Goal: Navigation & Orientation: Find specific page/section

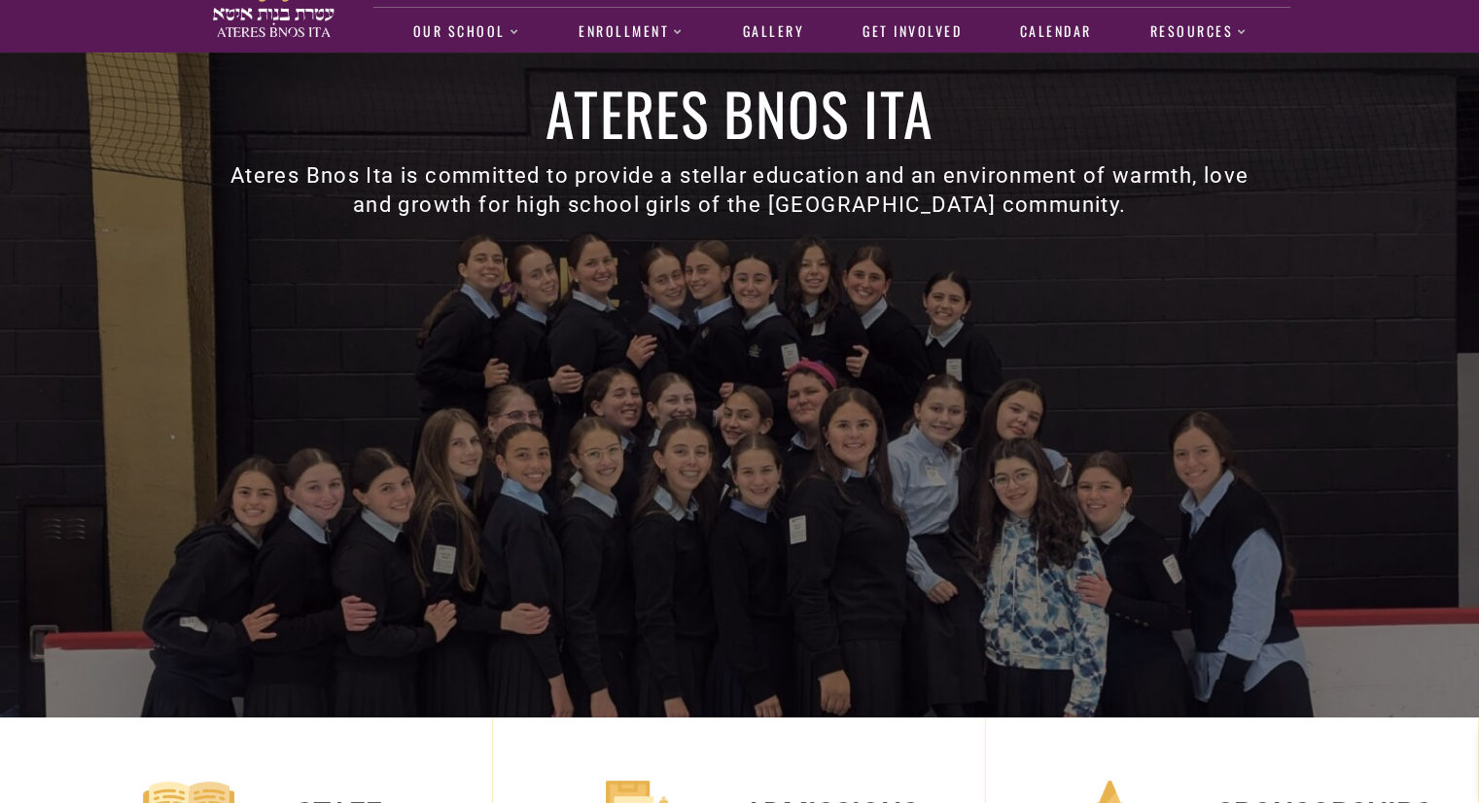
scroll to position [54, 0]
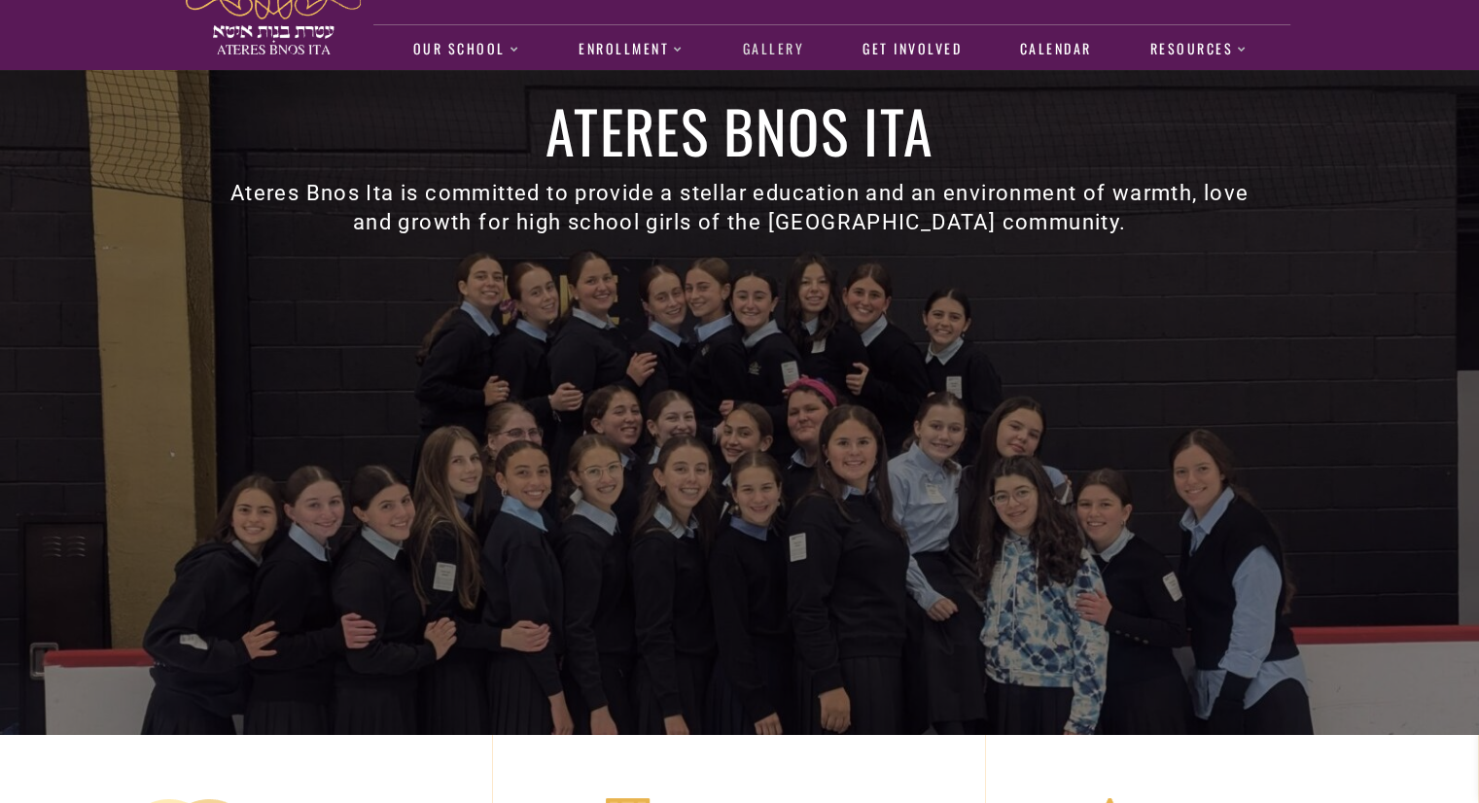
click at [764, 53] on link "Gallery" at bounding box center [773, 49] width 82 height 45
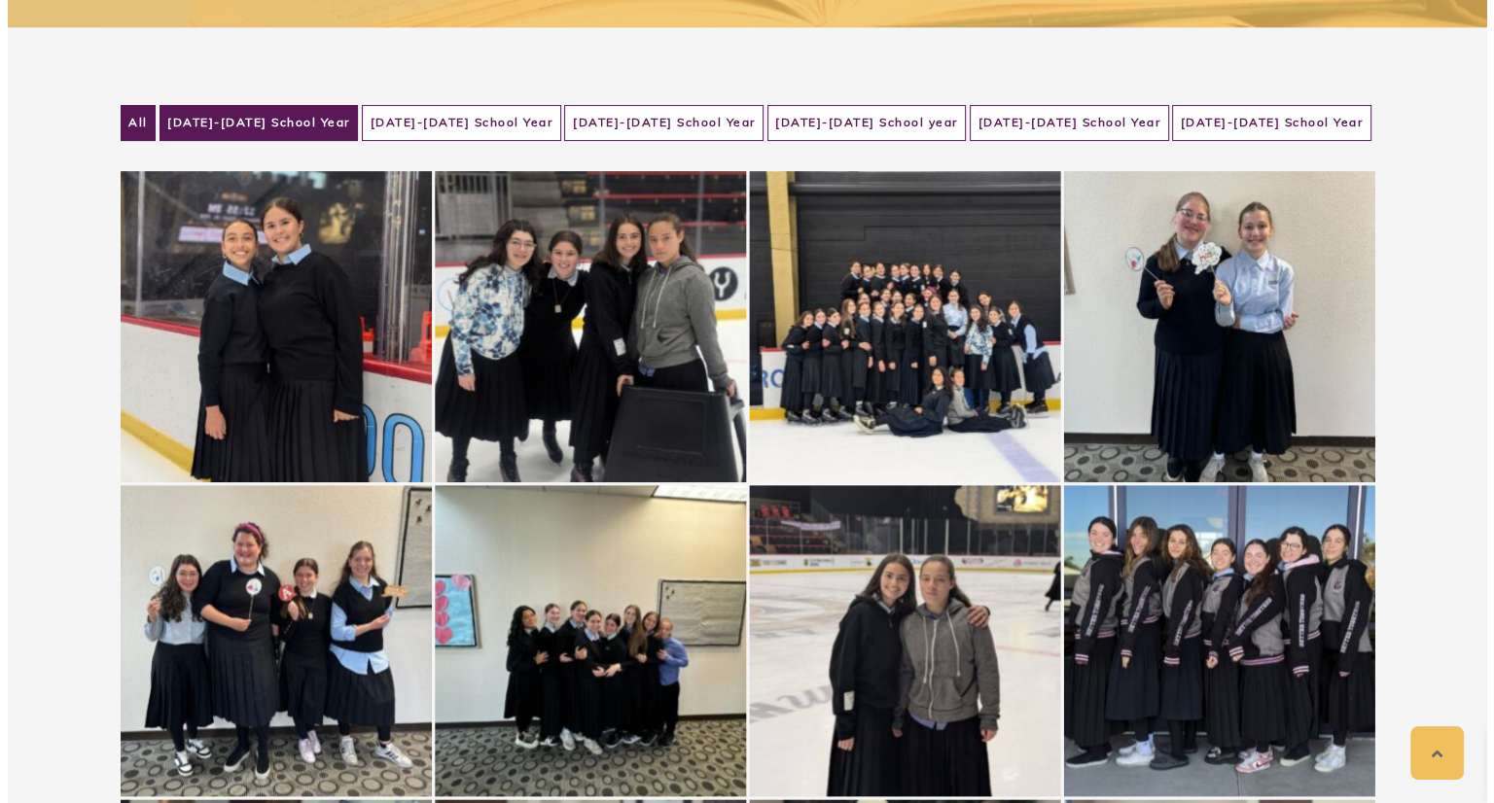
scroll to position [366, 0]
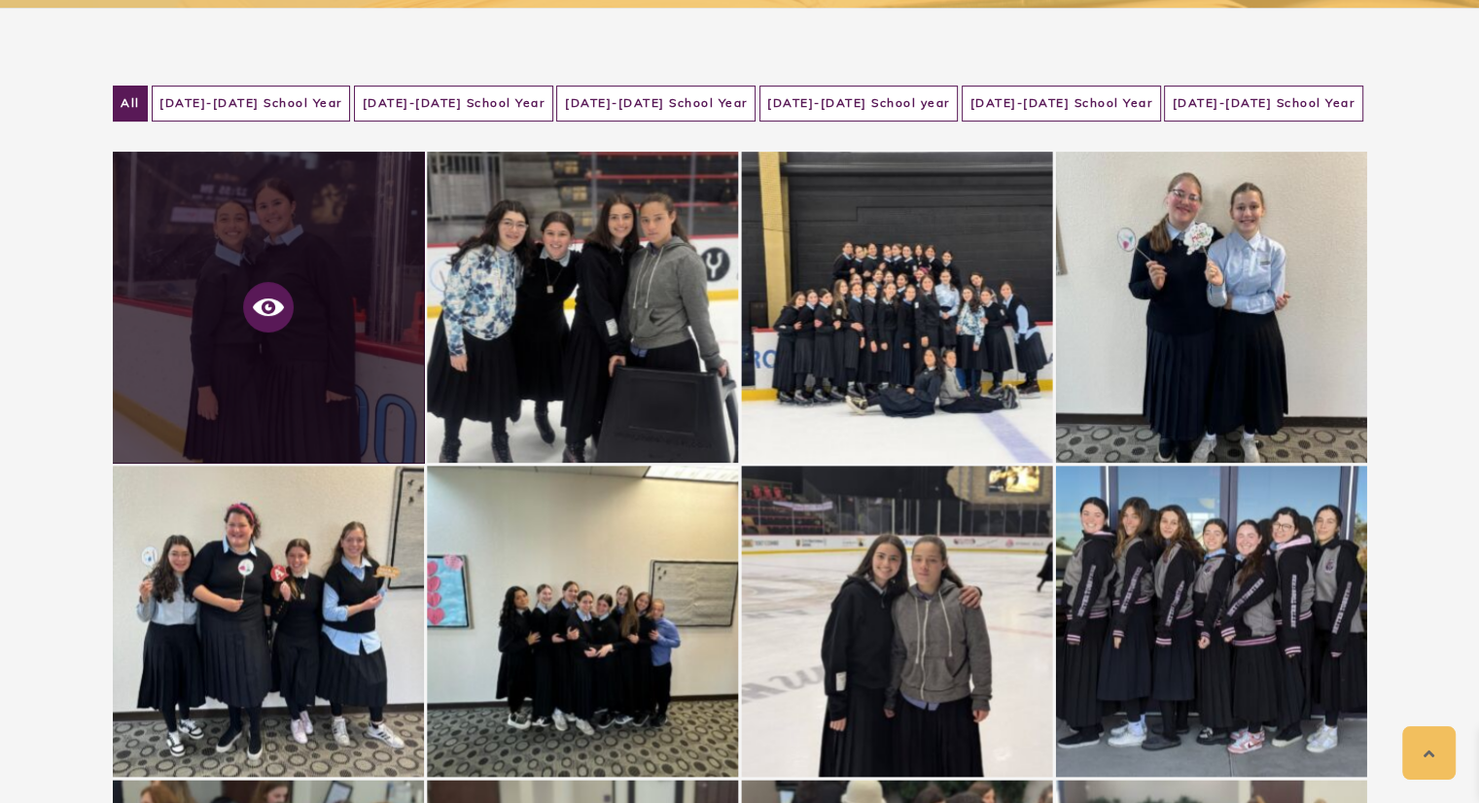
click at [268, 314] on icon at bounding box center [268, 307] width 31 height 31
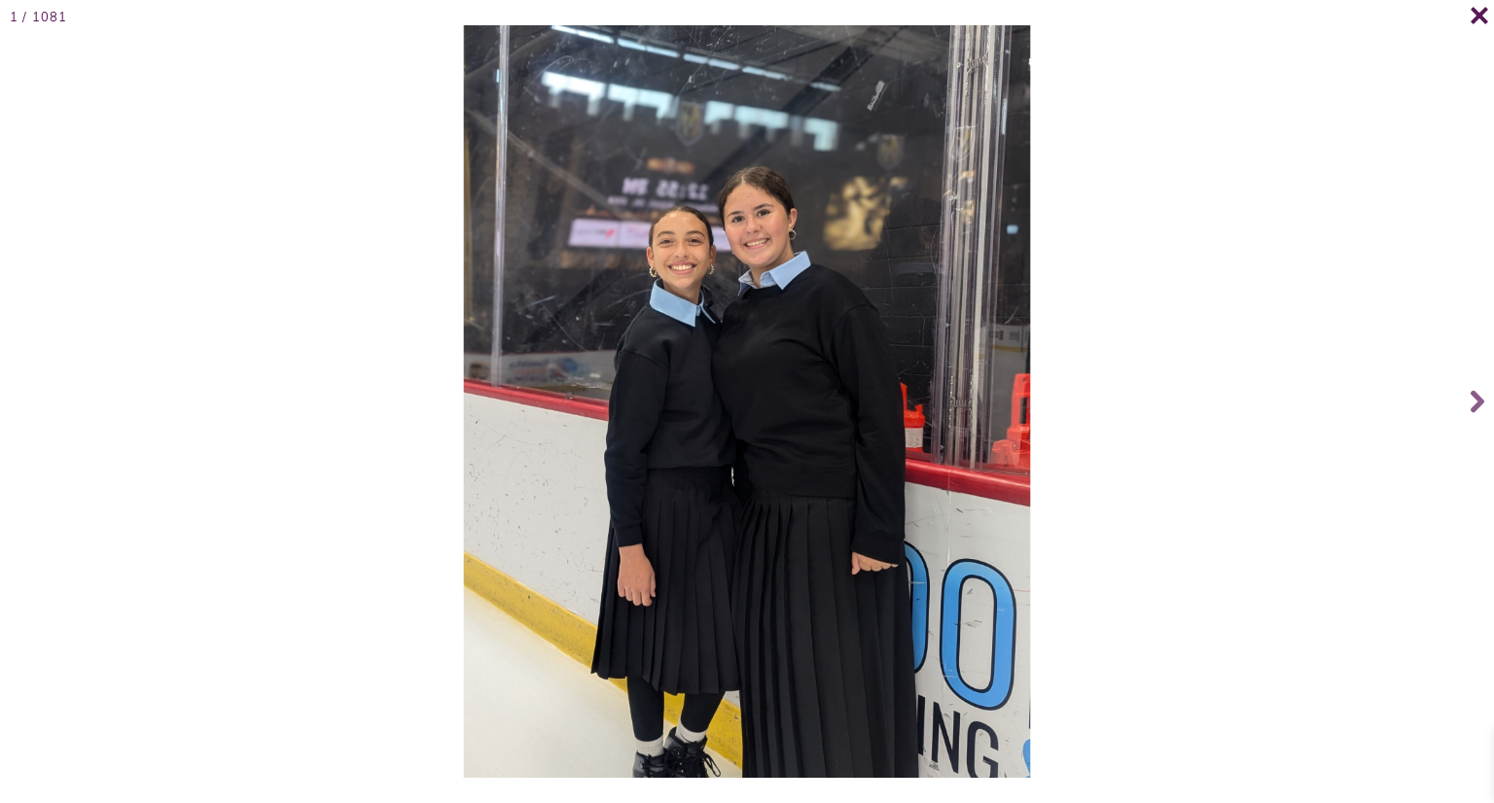
click at [1478, 21] on icon at bounding box center [1479, 15] width 18 height 17
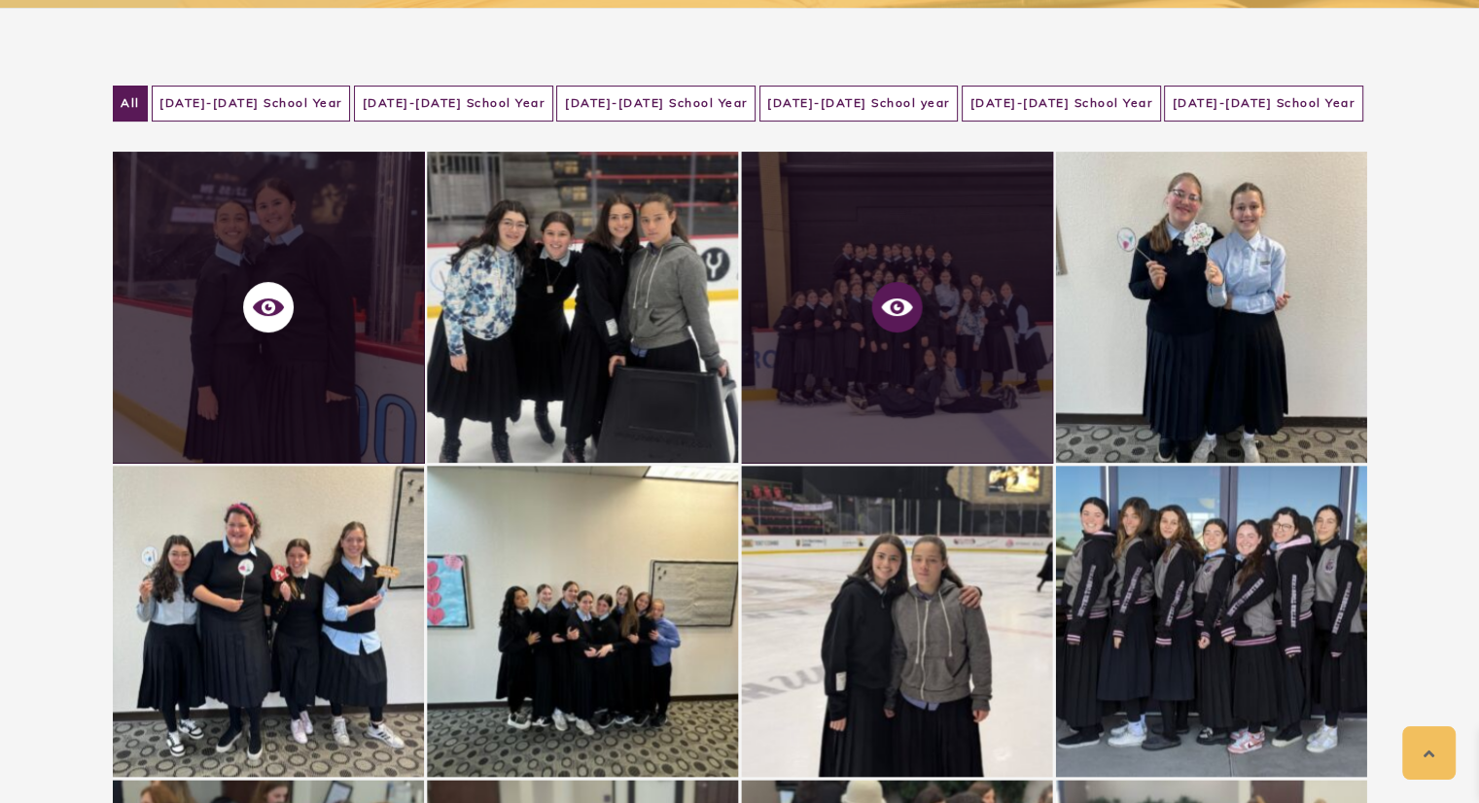
click at [890, 324] on span at bounding box center [896, 307] width 51 height 51
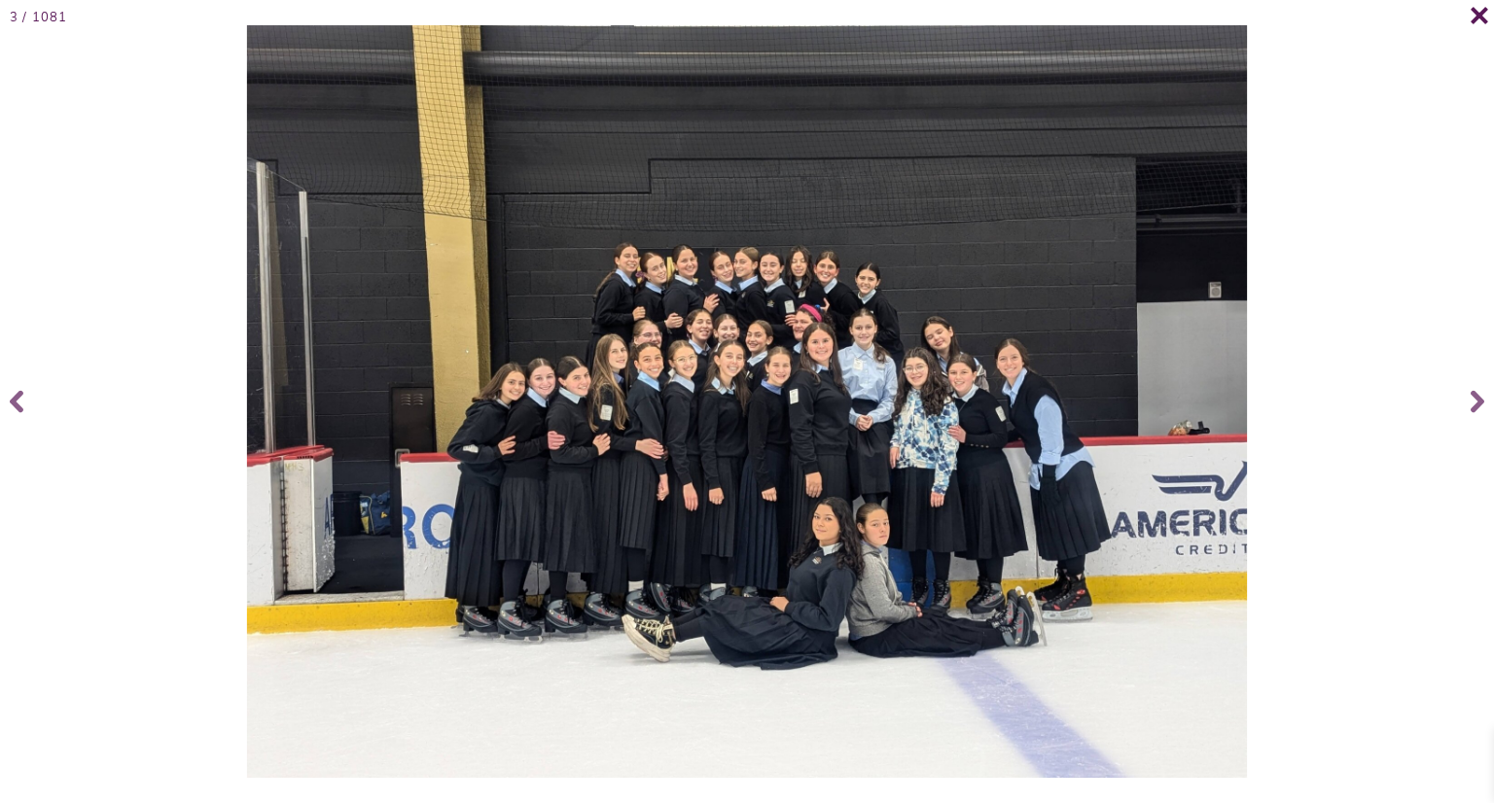
click at [1478, 17] on icon at bounding box center [1479, 15] width 18 height 17
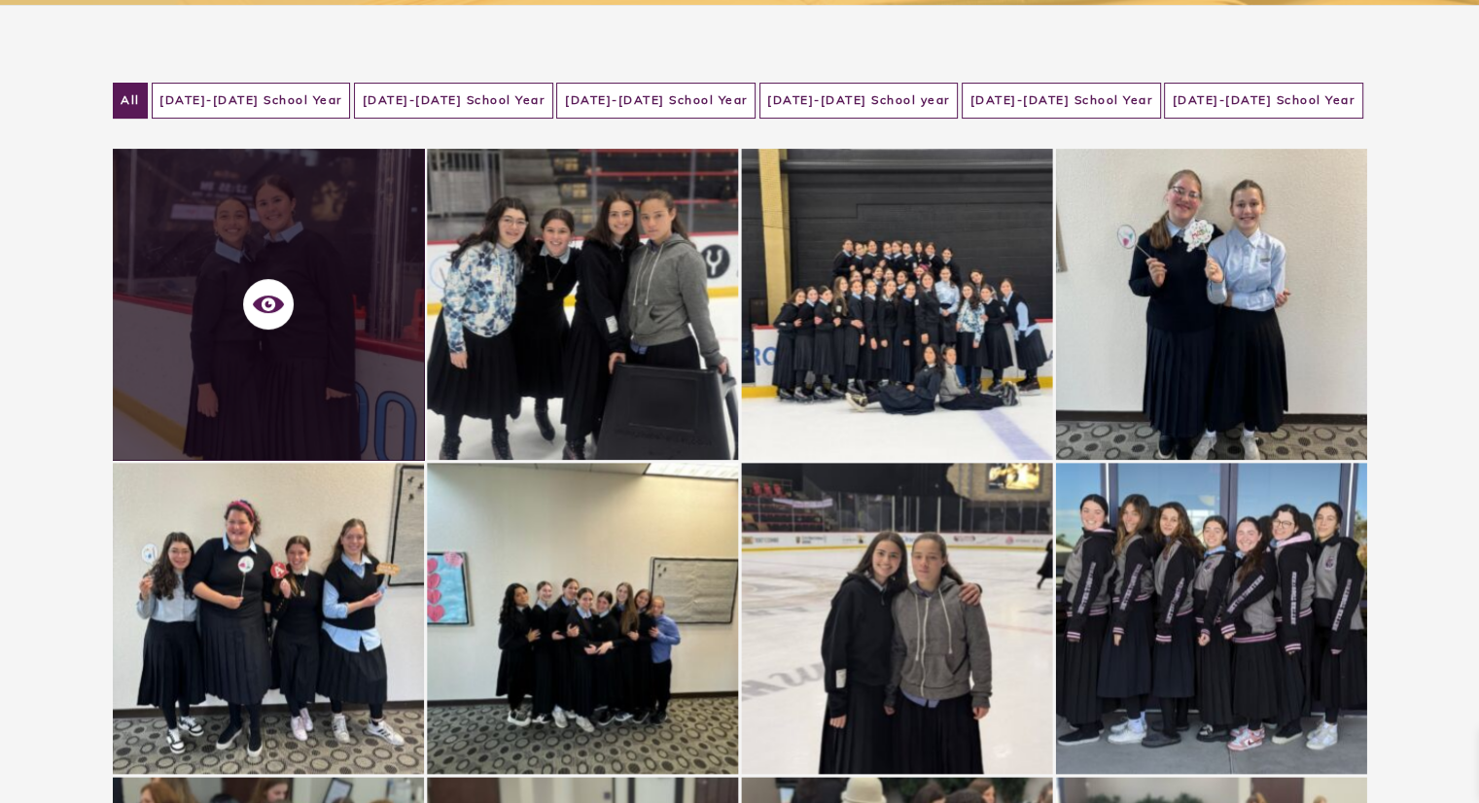
scroll to position [0, 0]
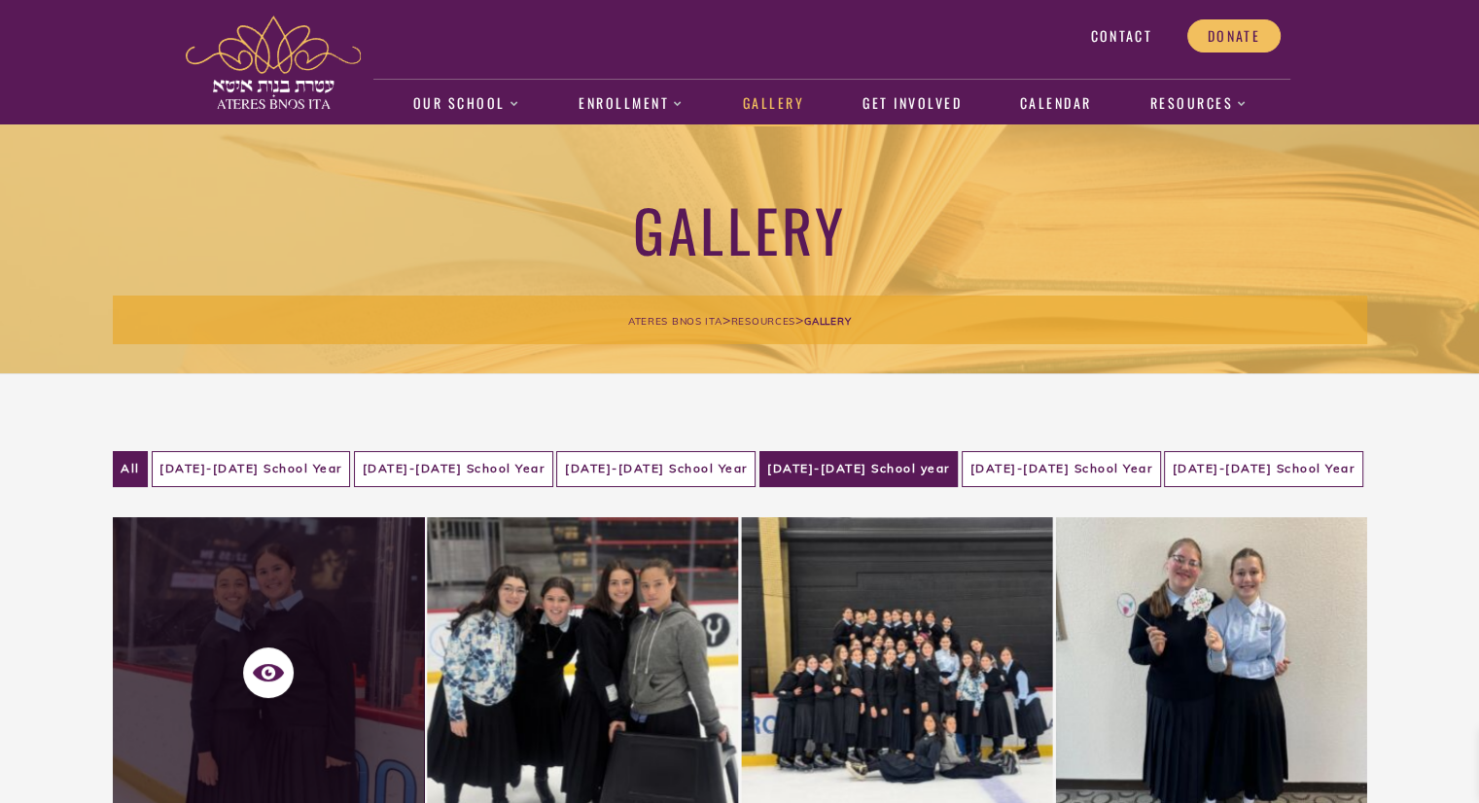
click at [844, 468] on li "[DATE]-[DATE] School year" at bounding box center [859, 469] width 199 height 36
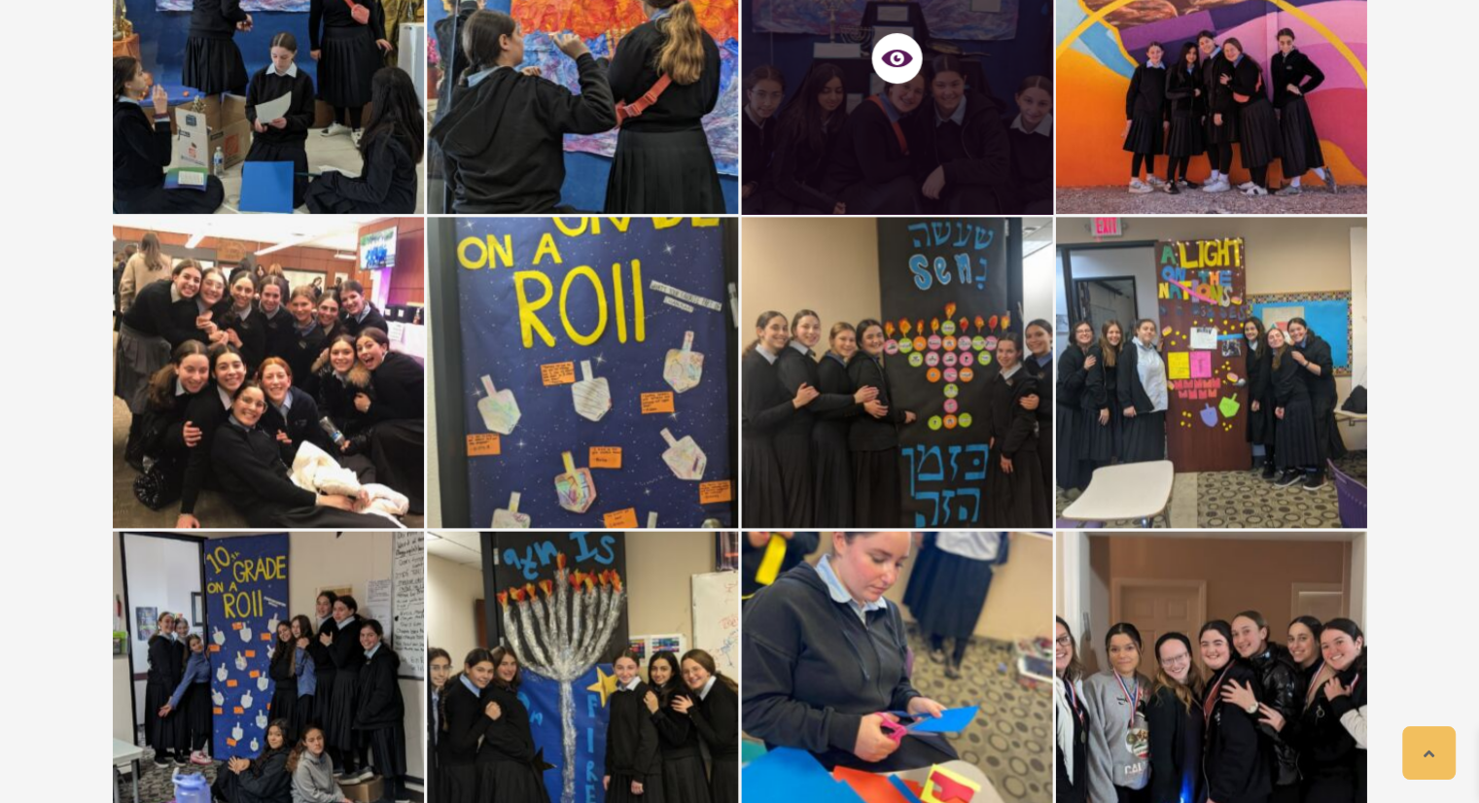
scroll to position [280, 0]
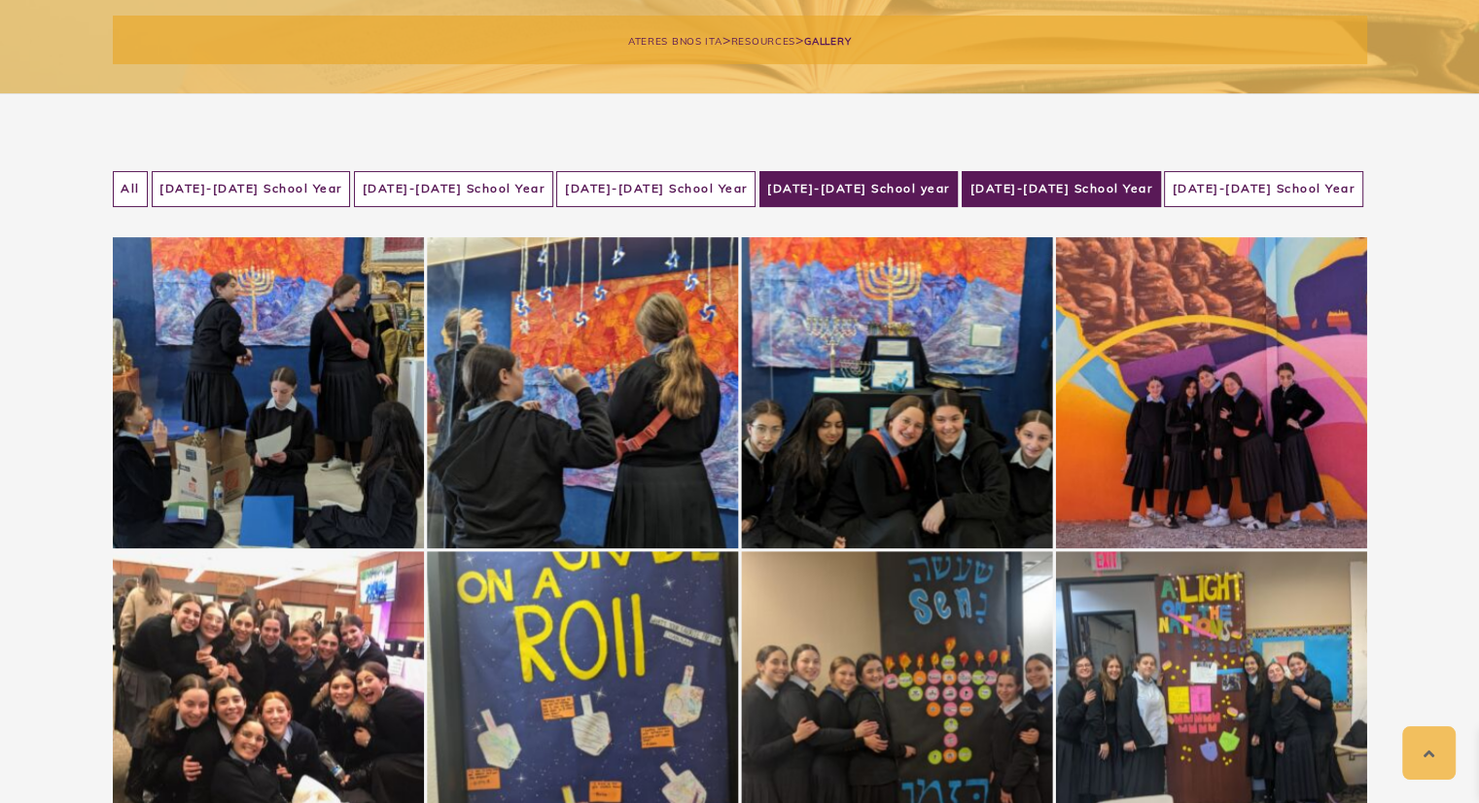
click at [1068, 185] on li "[DATE]-[DATE] School Year" at bounding box center [1061, 189] width 199 height 36
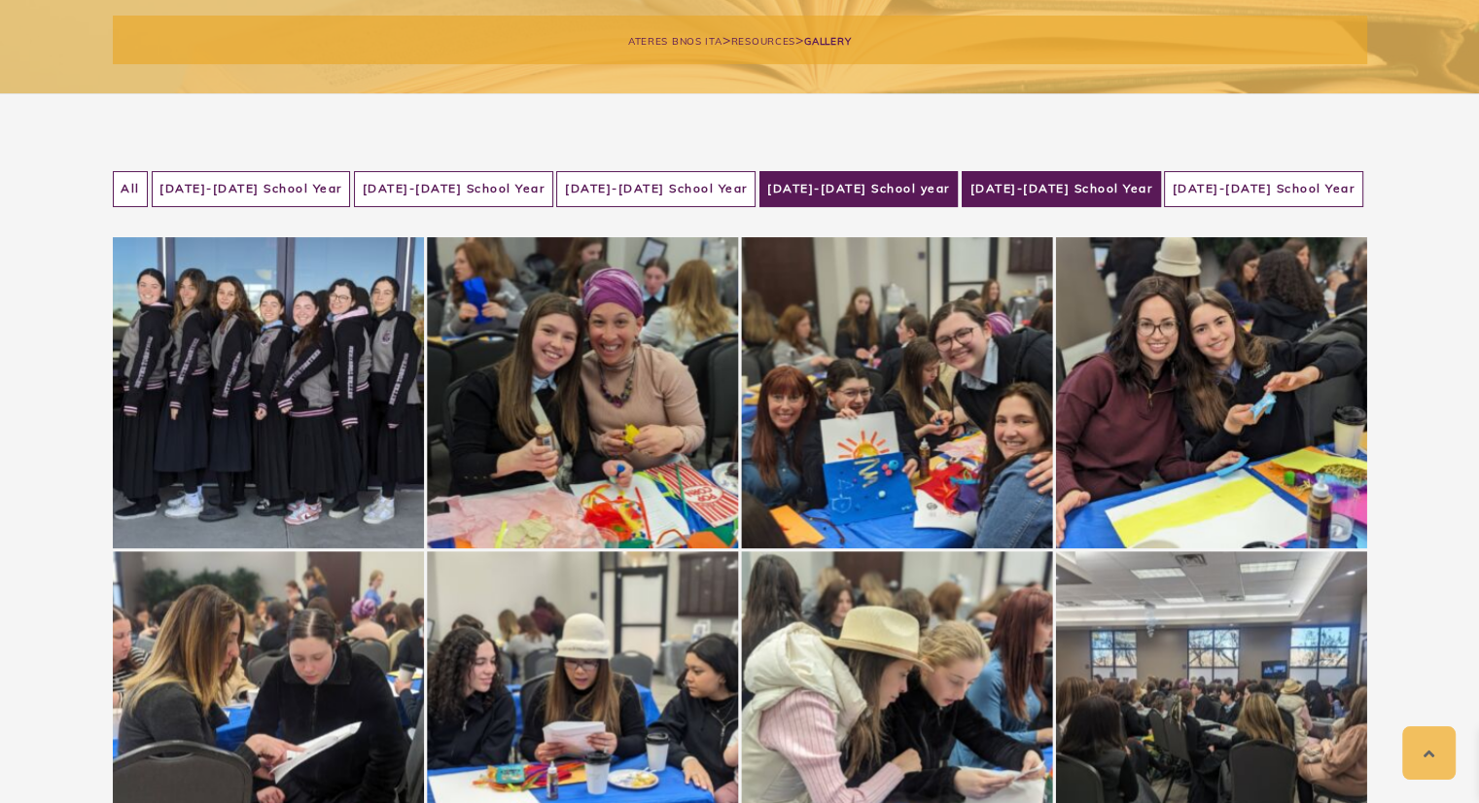
click at [906, 182] on li "[DATE]-[DATE] School year" at bounding box center [859, 189] width 199 height 36
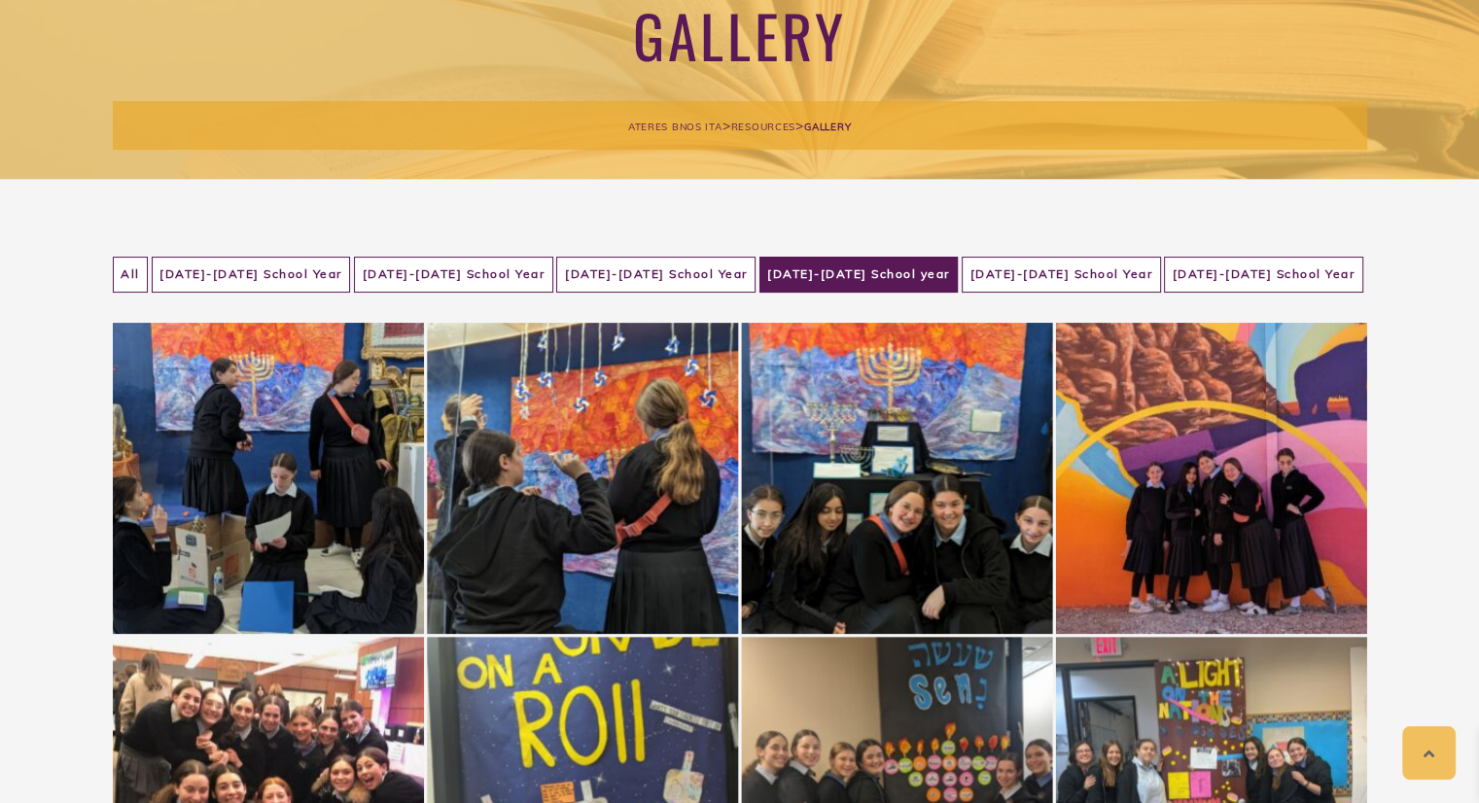
scroll to position [240, 0]
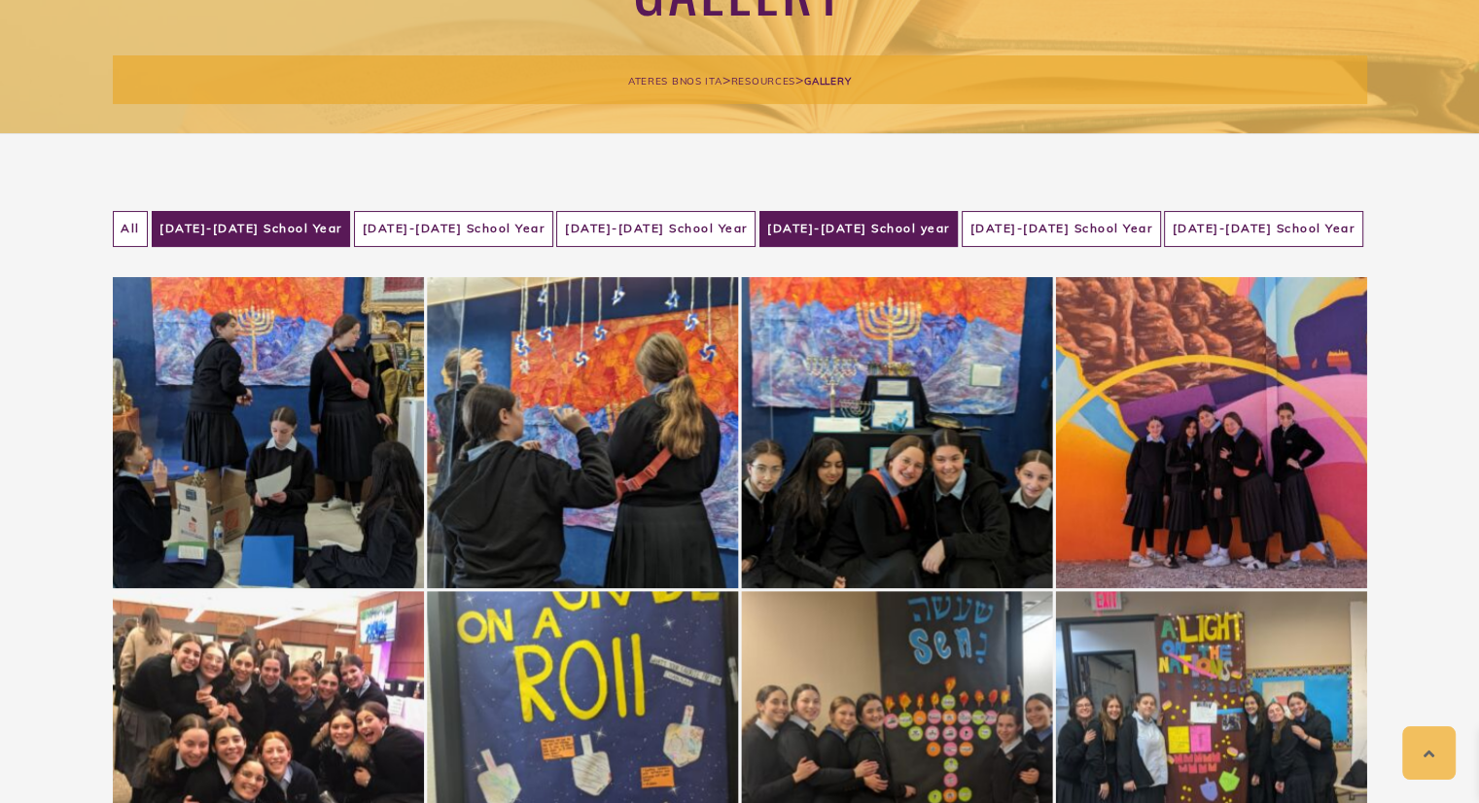
click at [260, 234] on li "[DATE]-[DATE] School Year" at bounding box center [251, 229] width 199 height 36
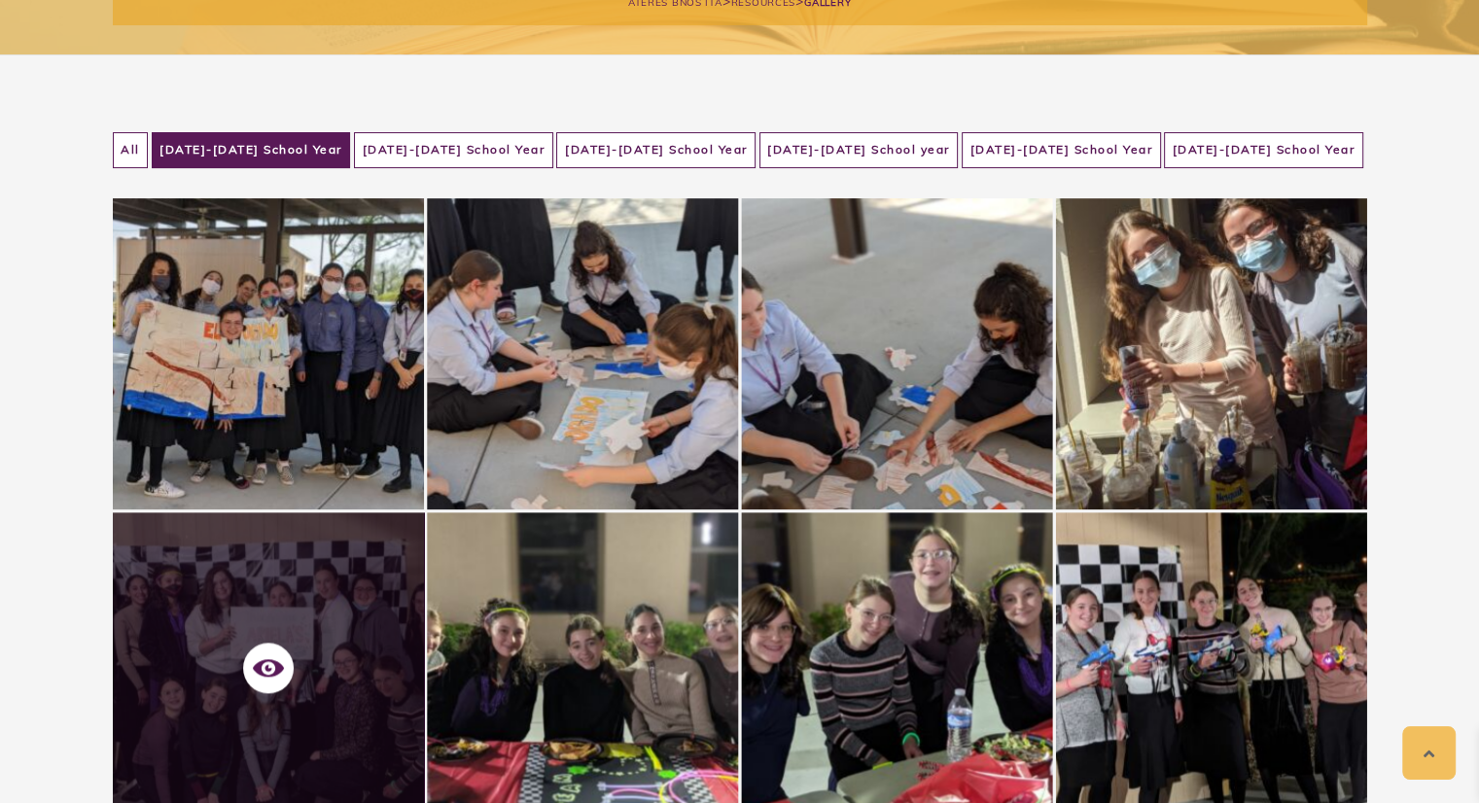
scroll to position [301, 0]
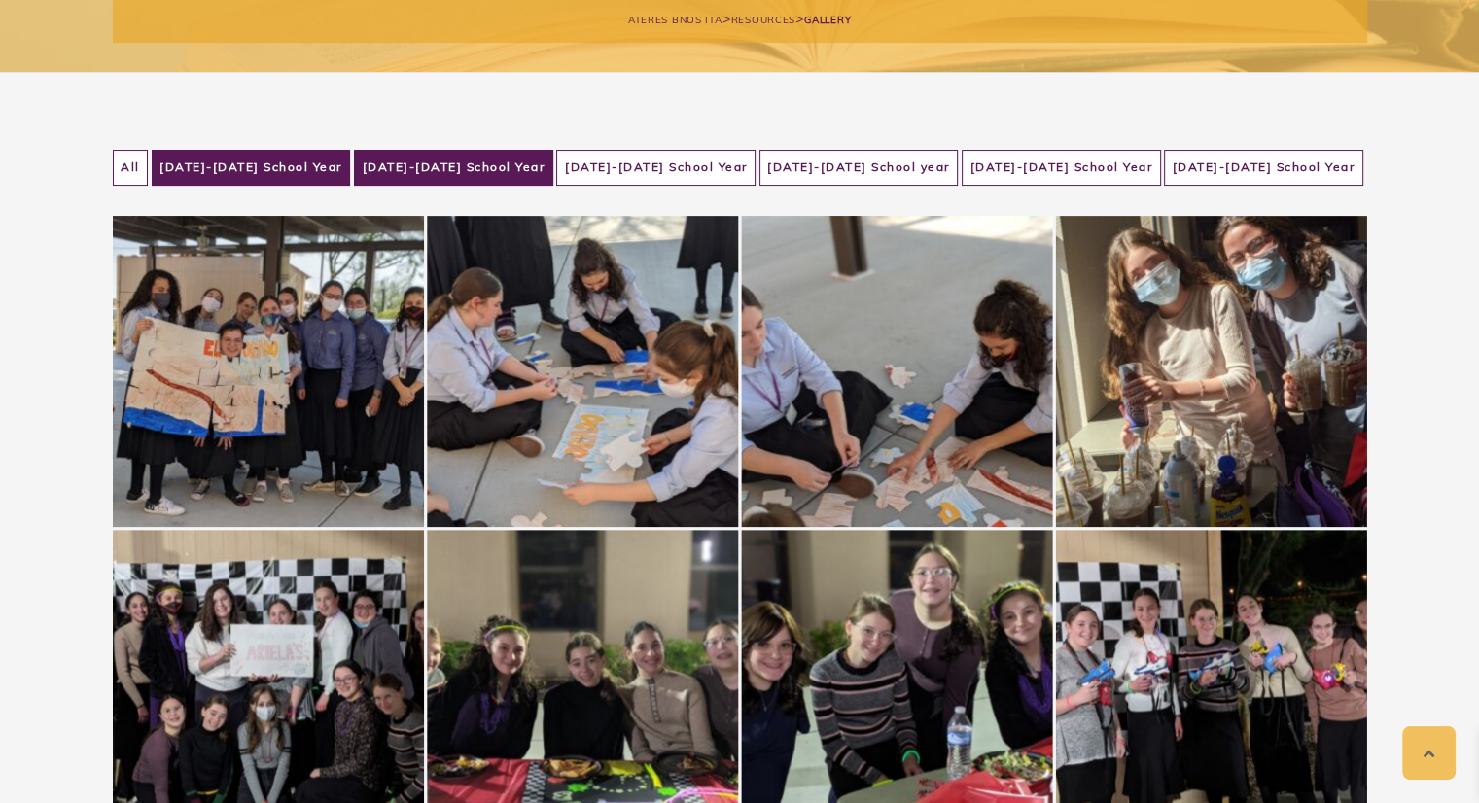
click at [442, 159] on li "[DATE]-[DATE] School Year" at bounding box center [453, 168] width 199 height 36
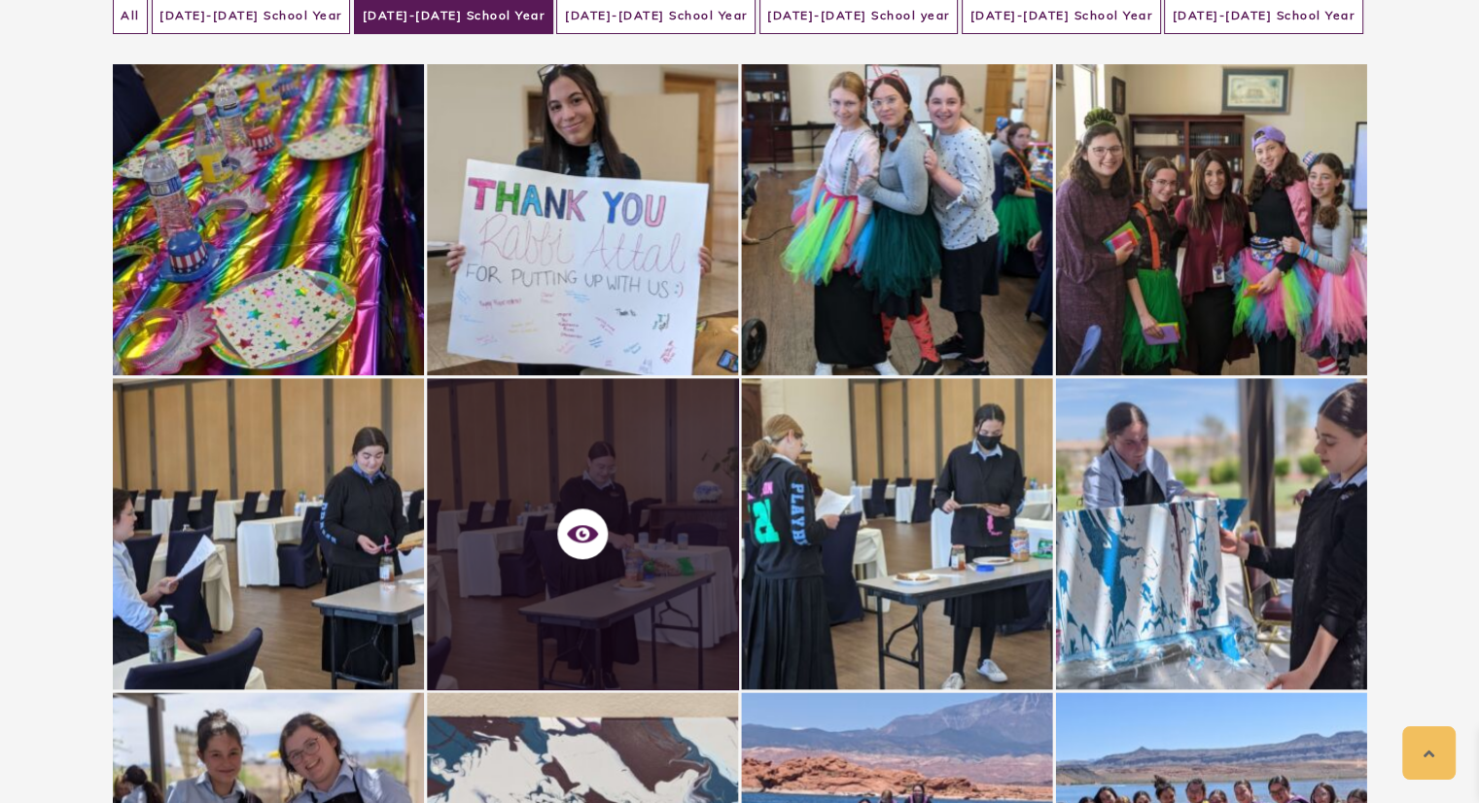
scroll to position [331, 0]
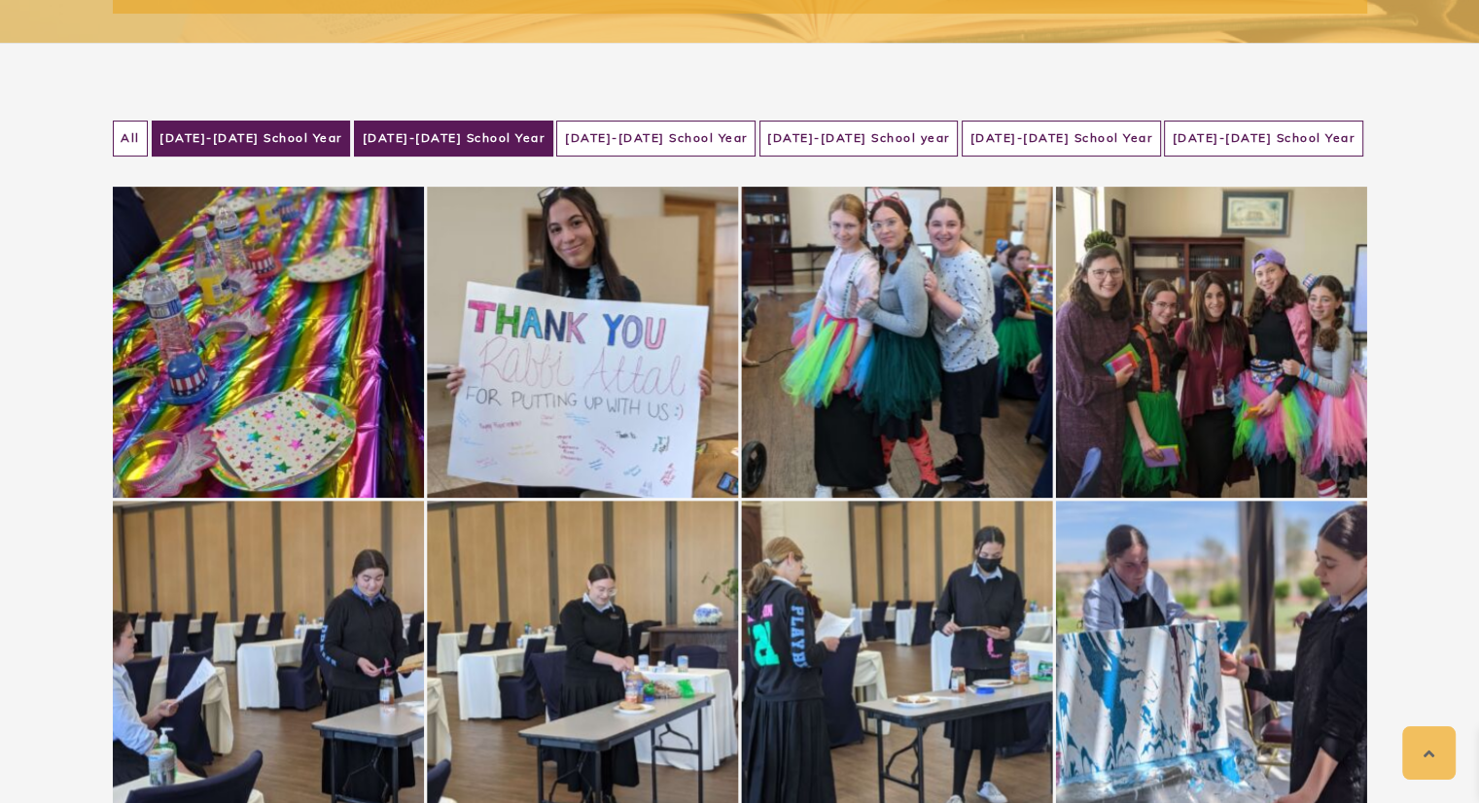
click at [282, 143] on li "[DATE]-[DATE] School Year" at bounding box center [251, 139] width 199 height 36
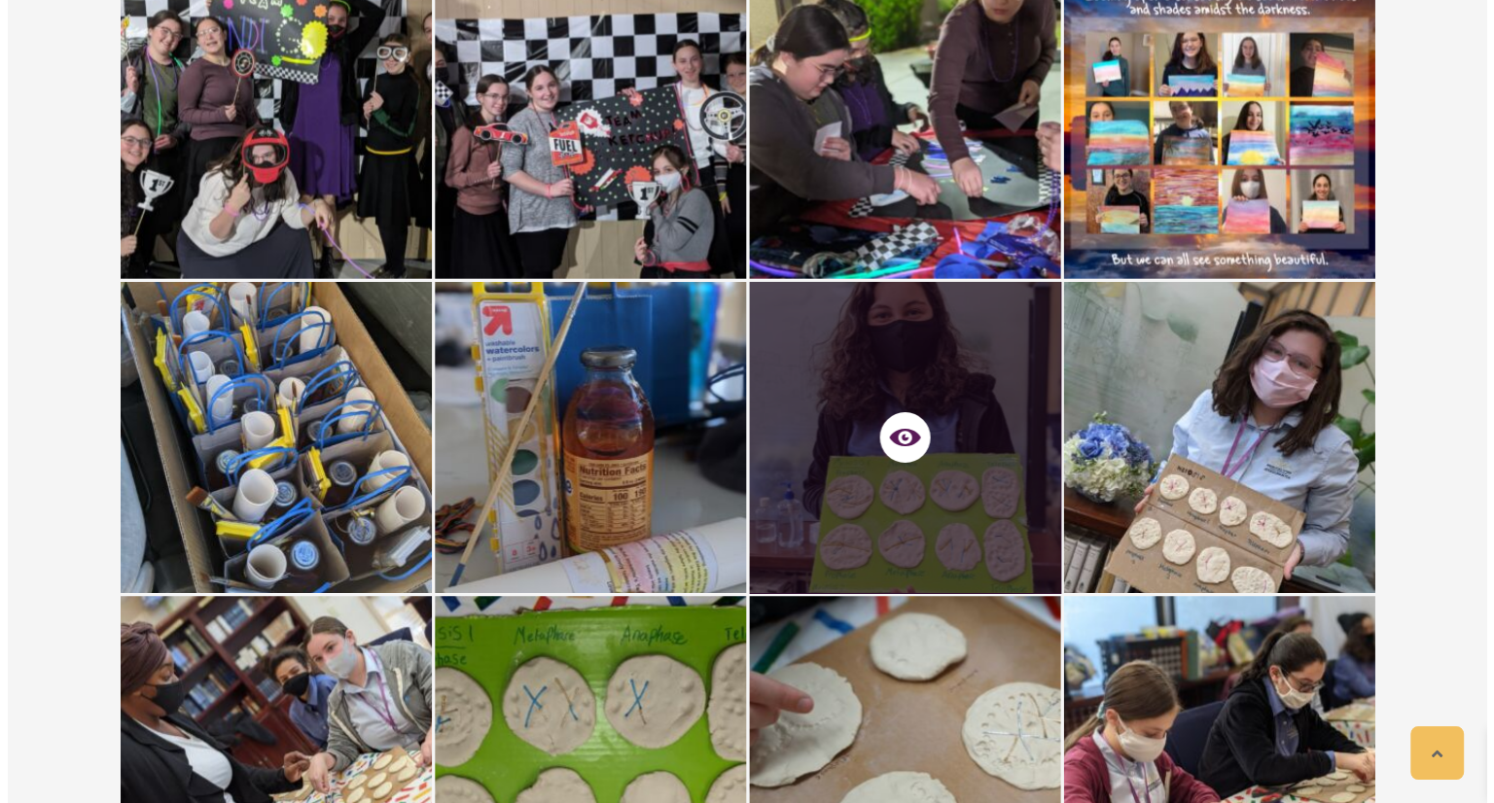
scroll to position [1103, 0]
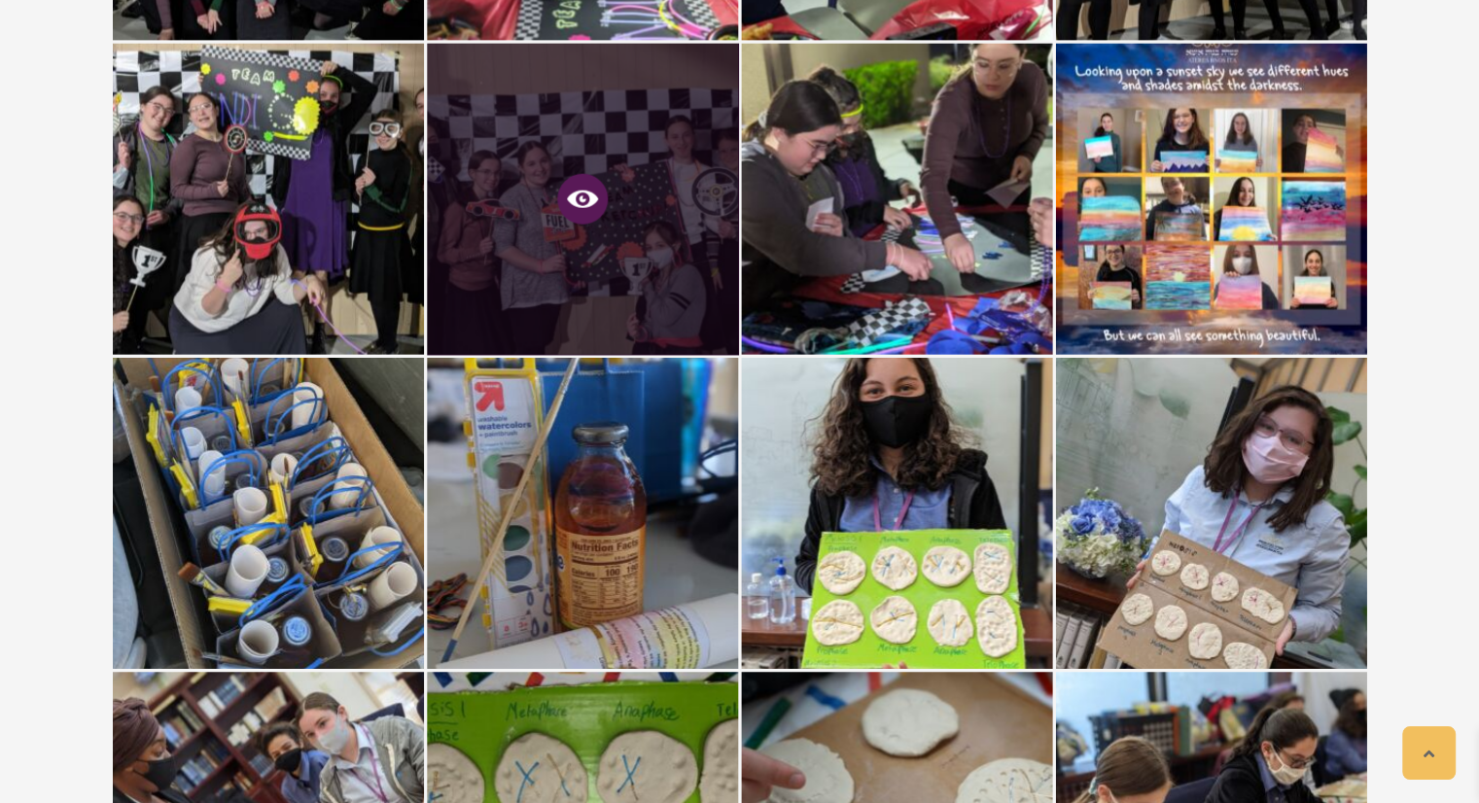
click at [584, 203] on icon at bounding box center [582, 199] width 31 height 31
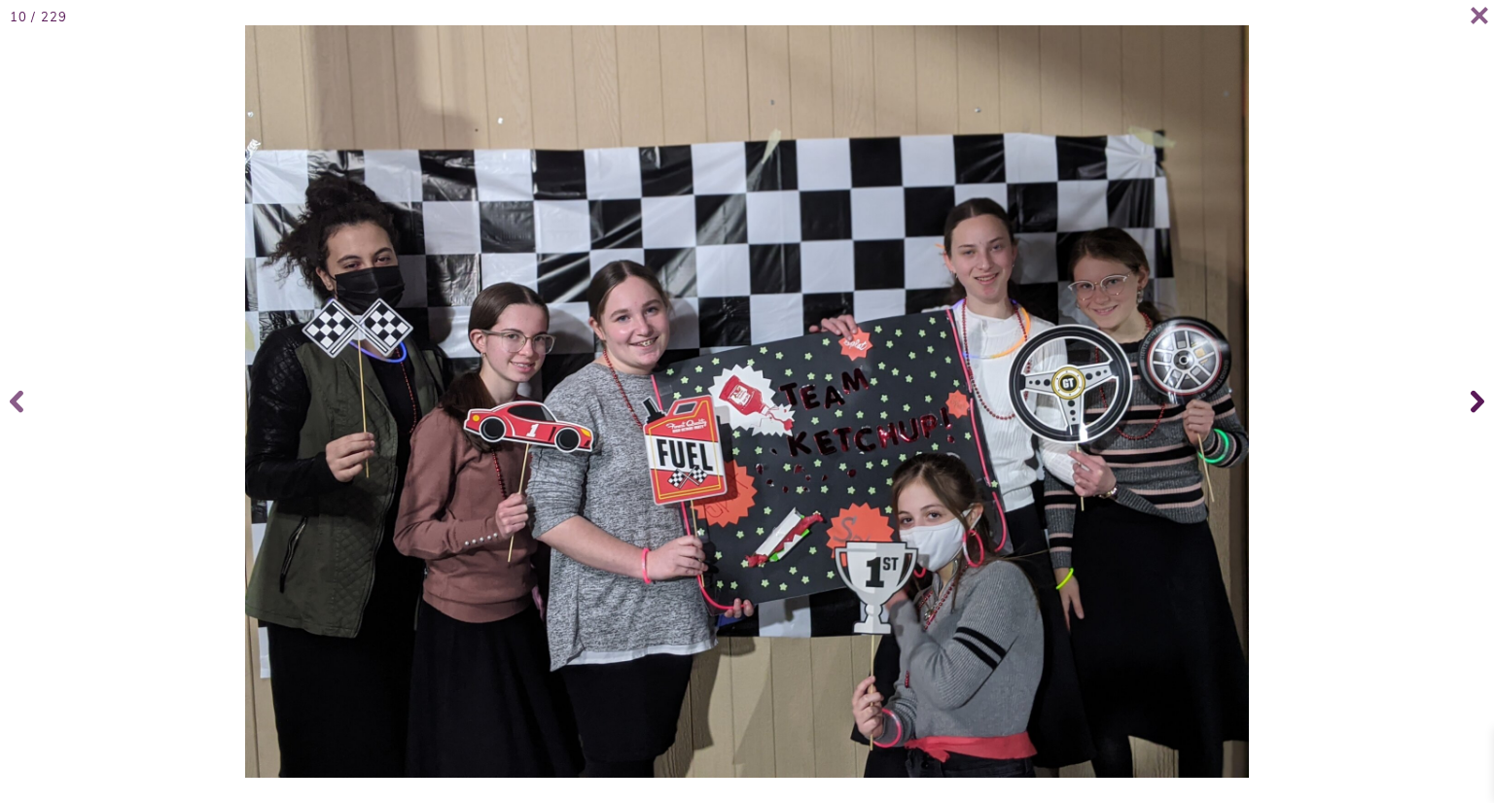
click at [1478, 405] on span at bounding box center [1474, 402] width 39 height 78
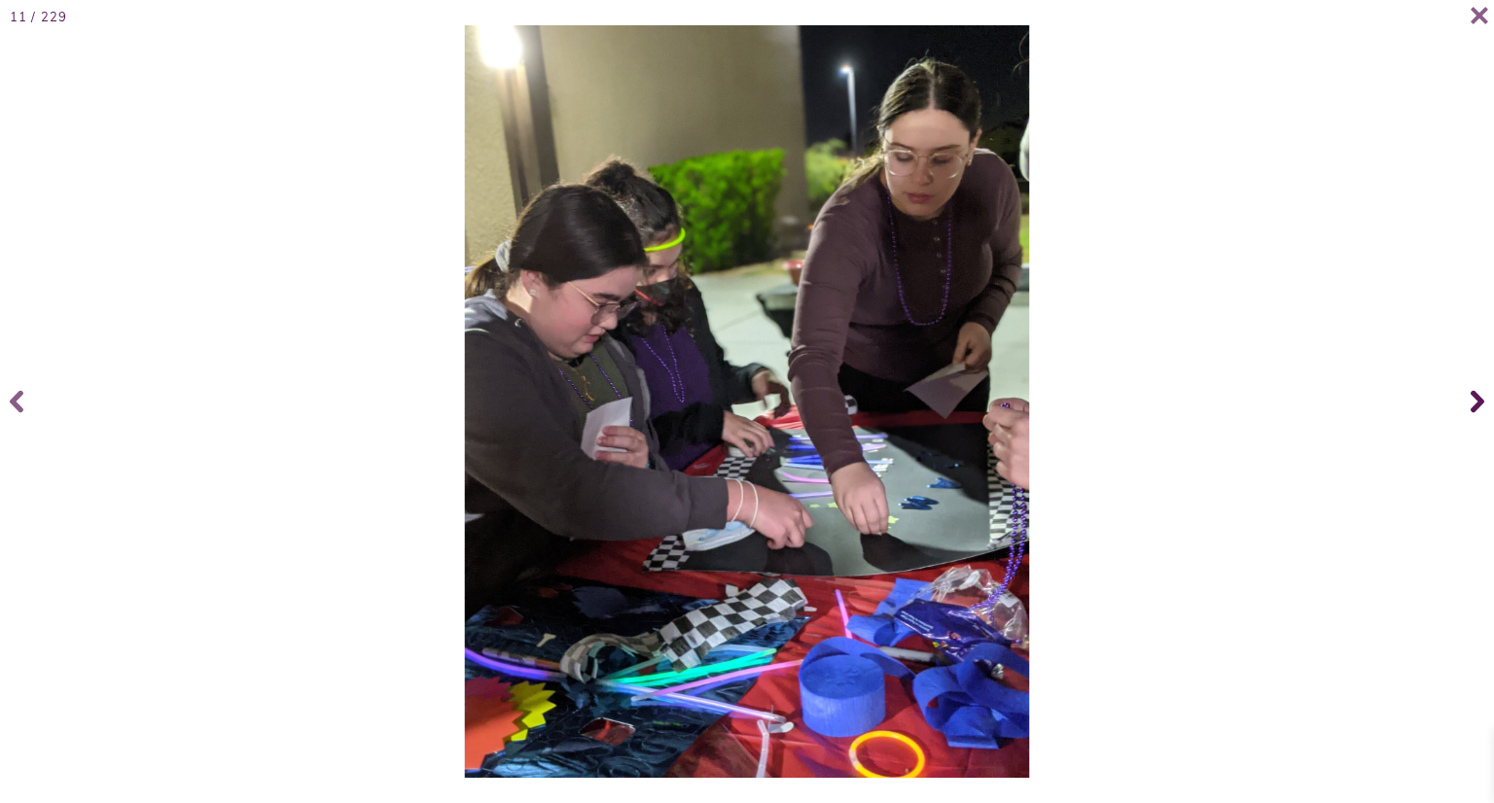
click at [1478, 405] on span at bounding box center [1474, 402] width 39 height 78
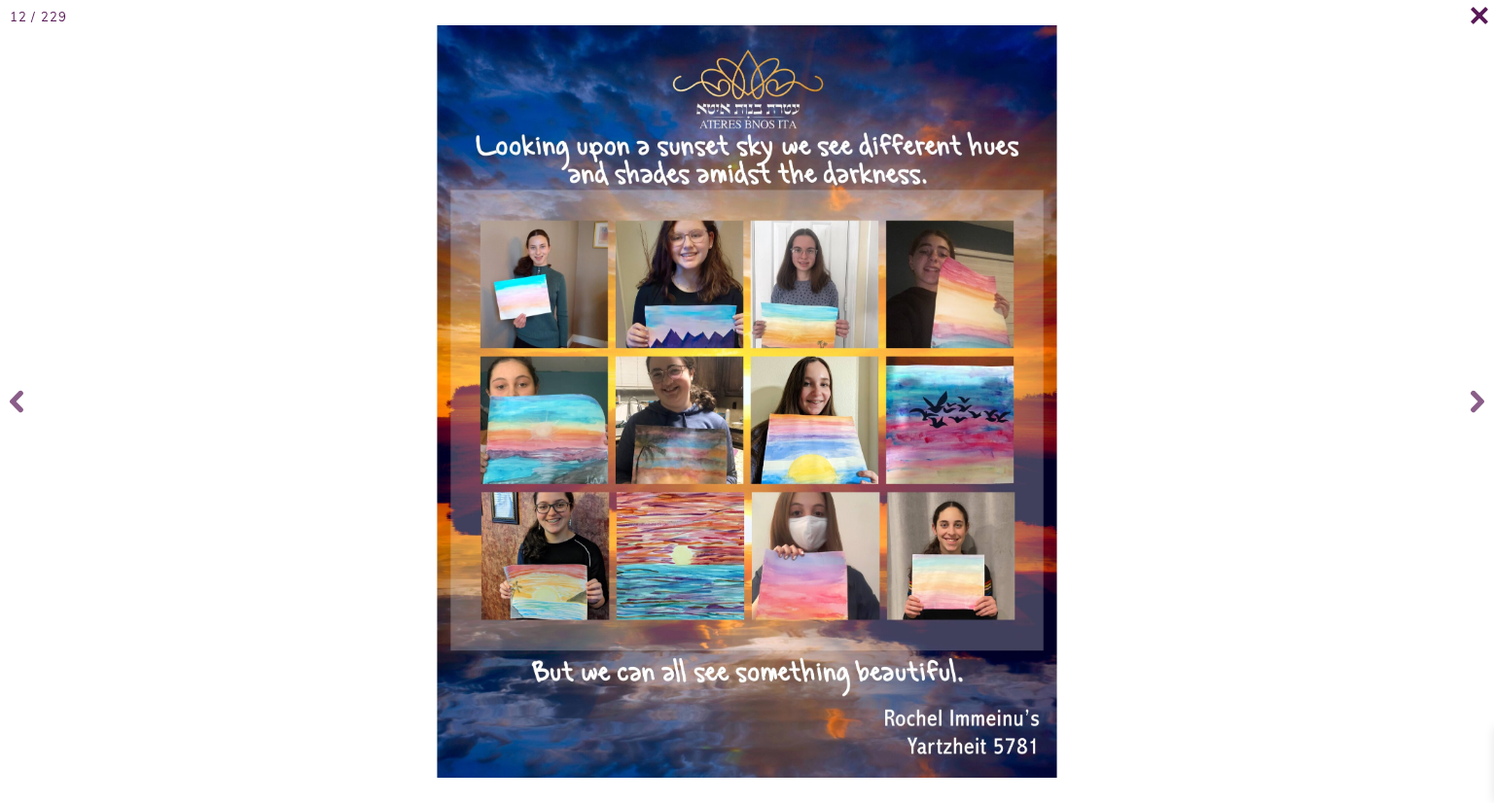
click at [1478, 18] on icon at bounding box center [1479, 15] width 18 height 17
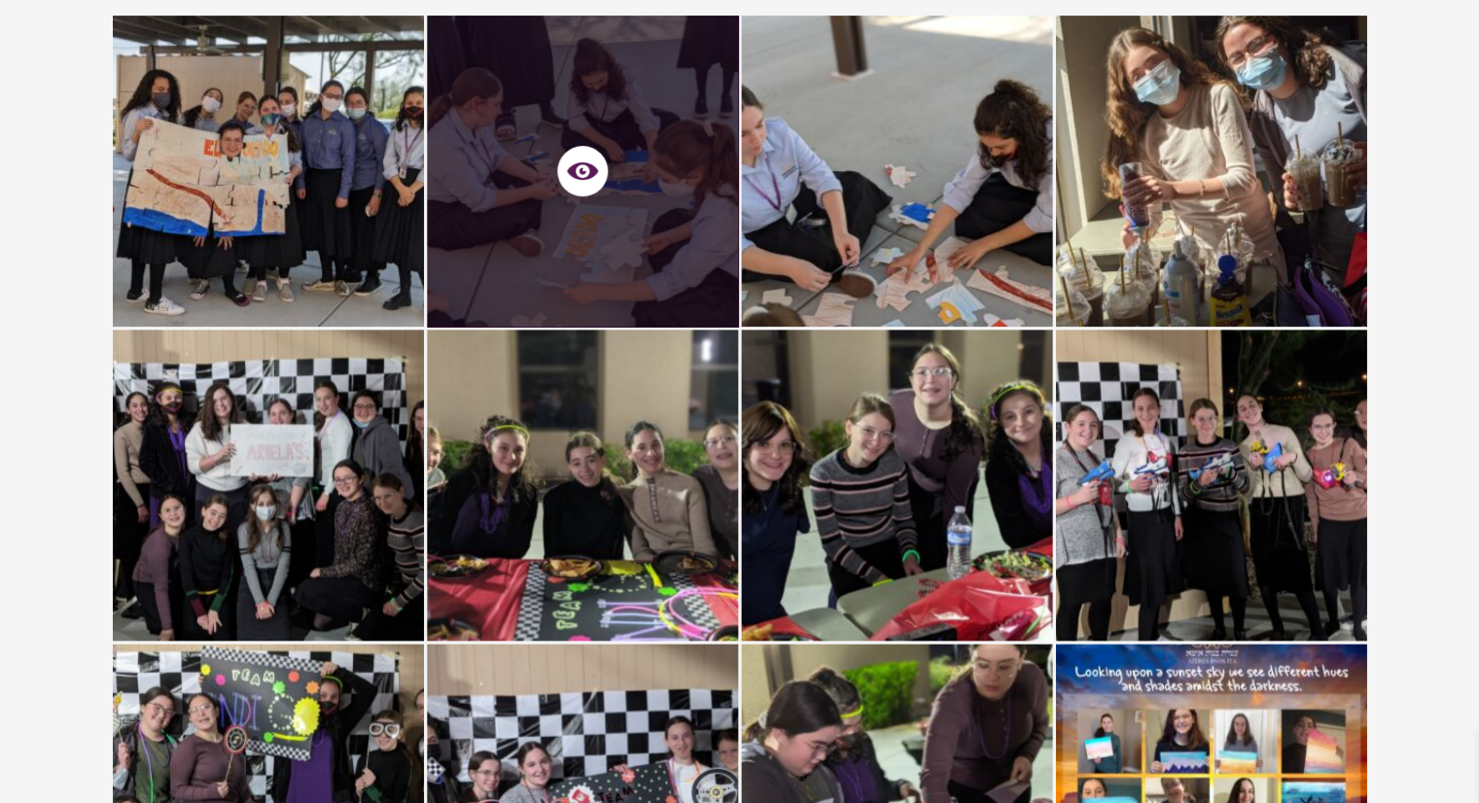
scroll to position [0, 0]
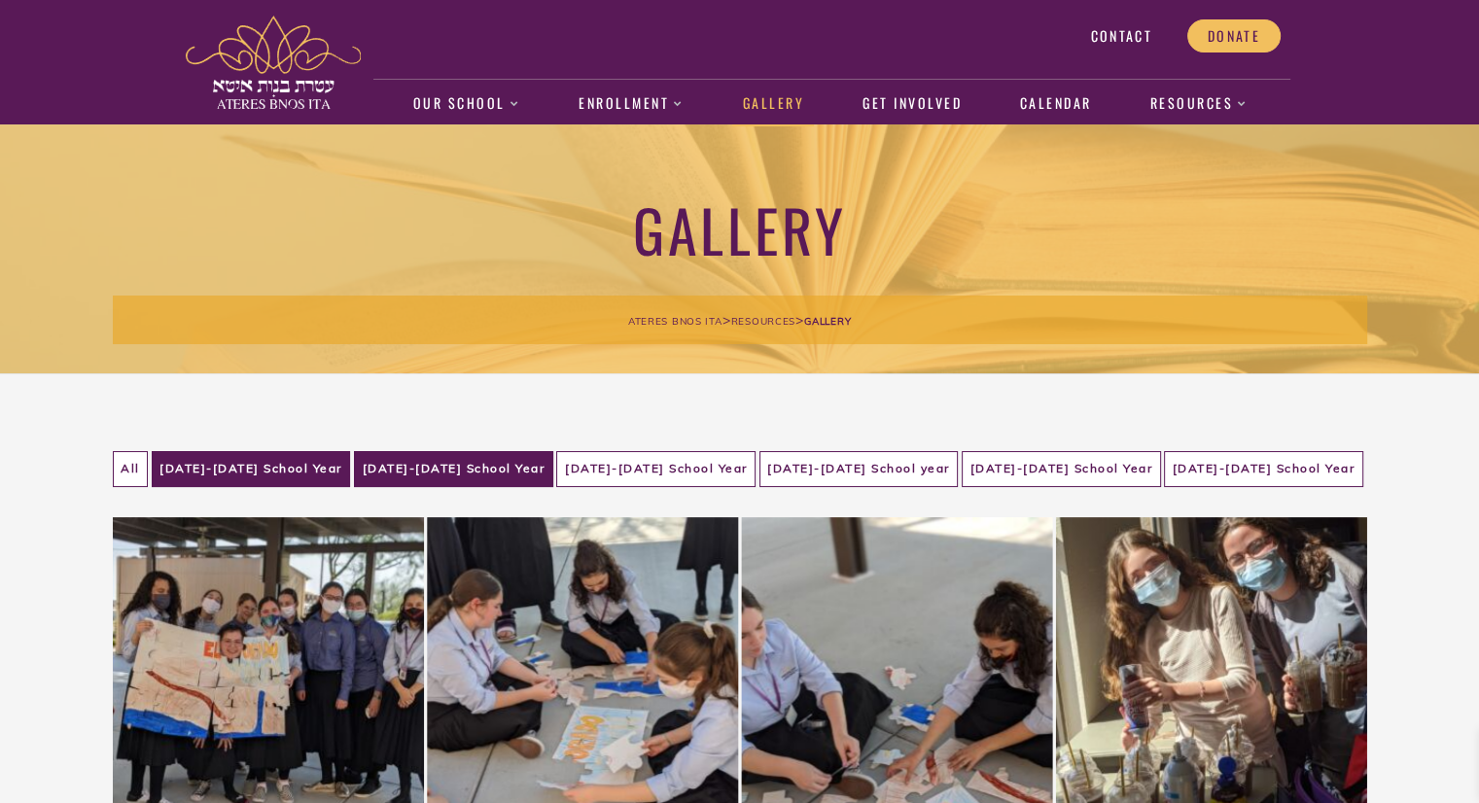
click at [513, 476] on li "[DATE]-[DATE] School Year" at bounding box center [453, 469] width 199 height 36
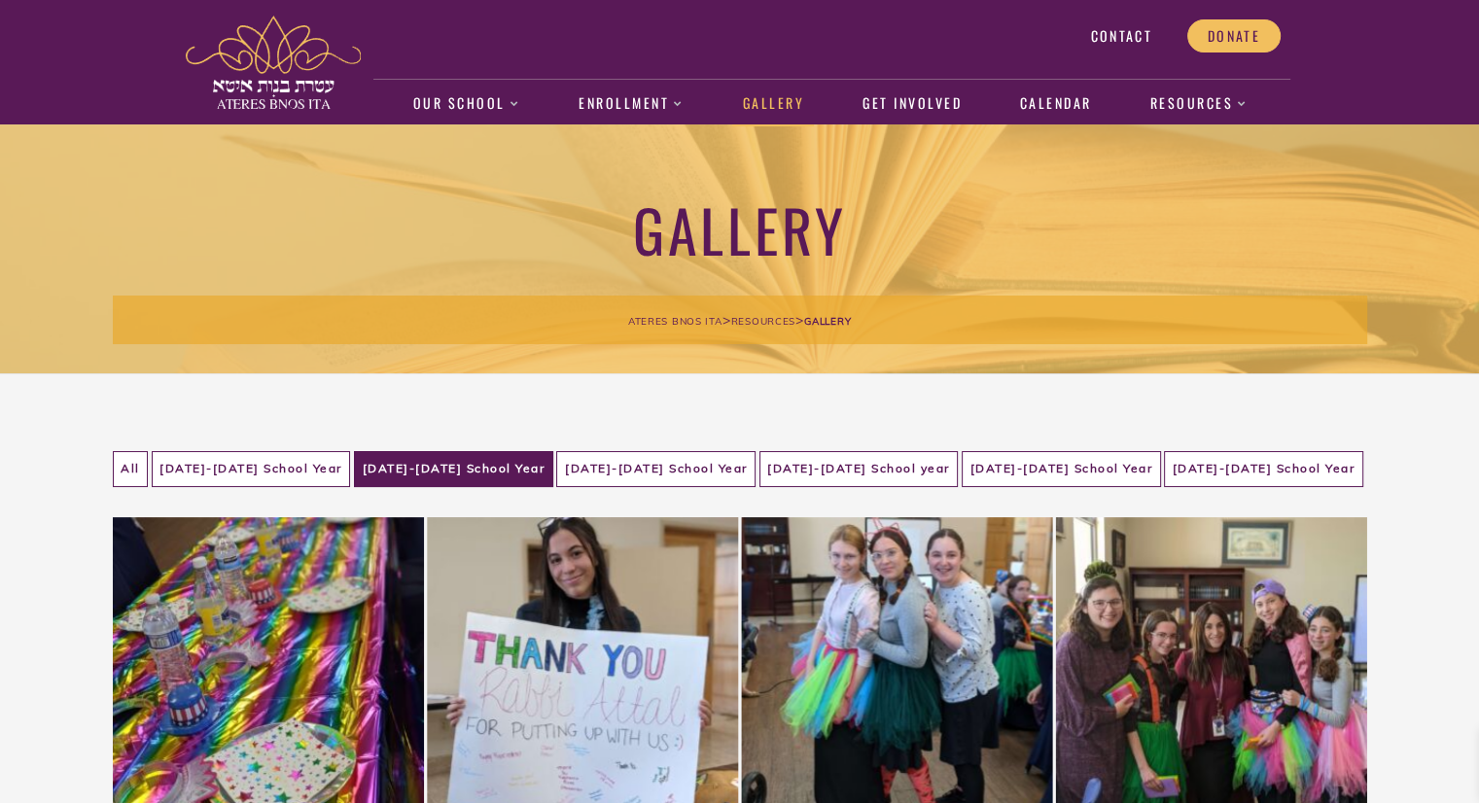
scroll to position [195, 0]
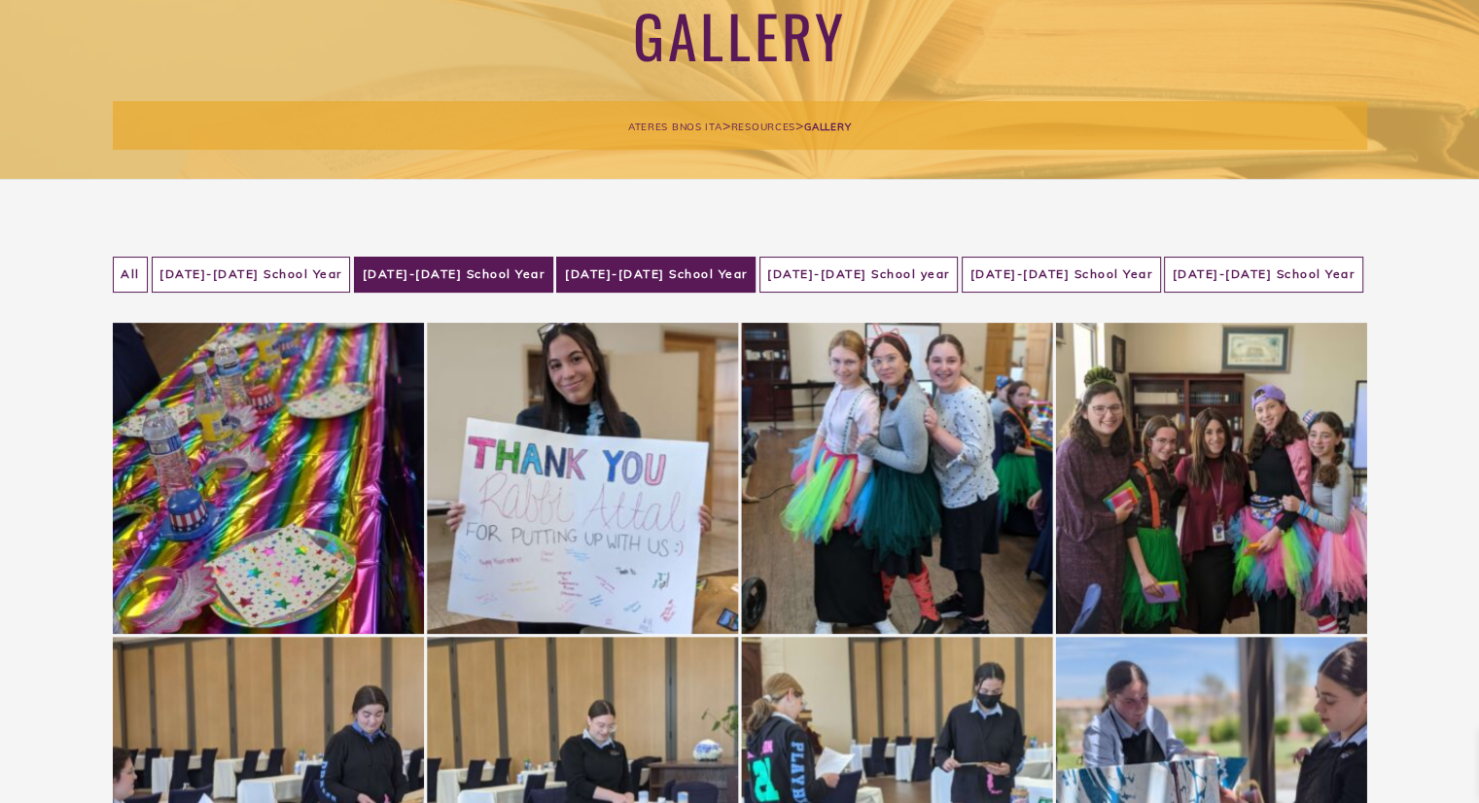
click at [692, 258] on li "[DATE]-[DATE] School Year" at bounding box center [655, 275] width 199 height 36
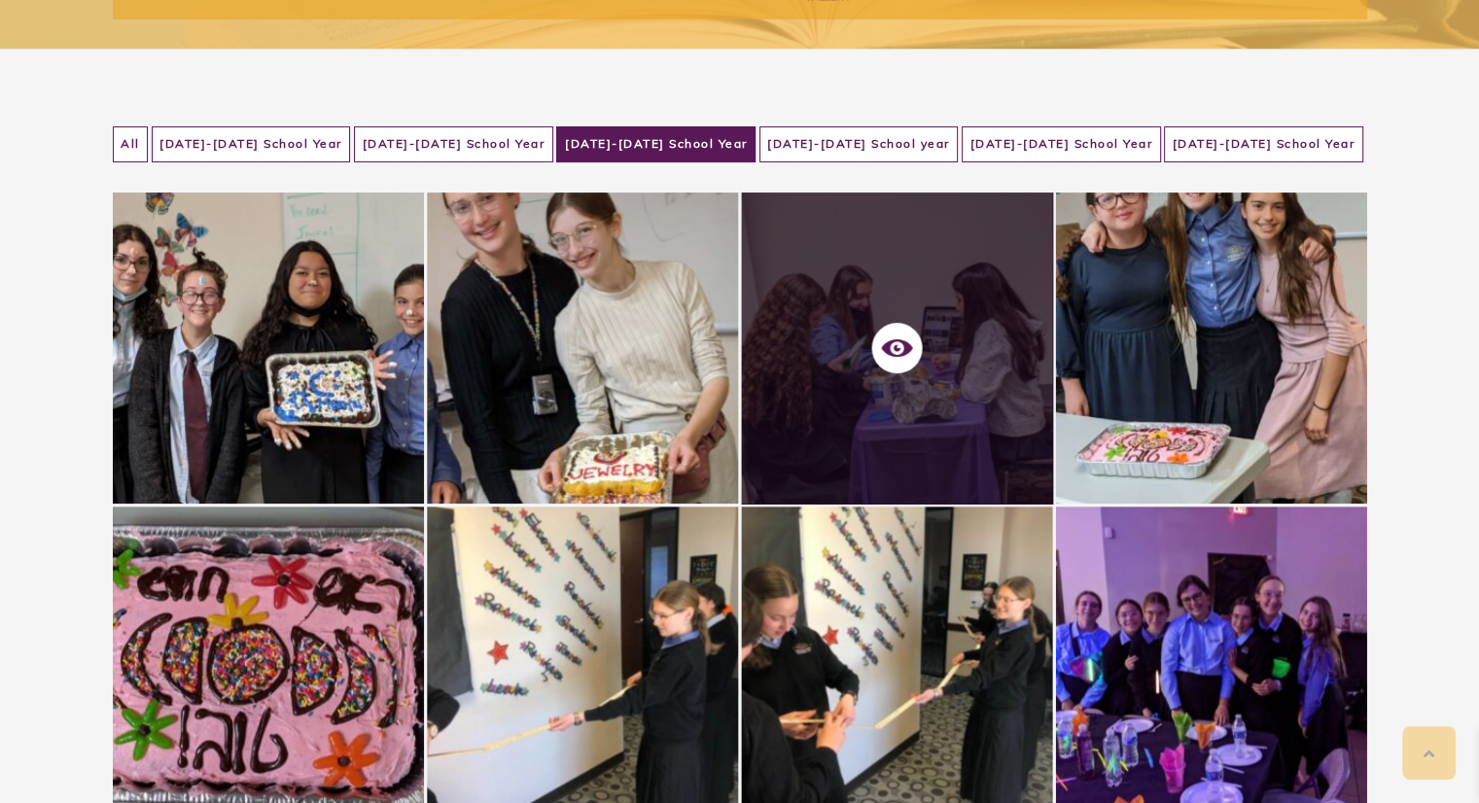
scroll to position [330, 0]
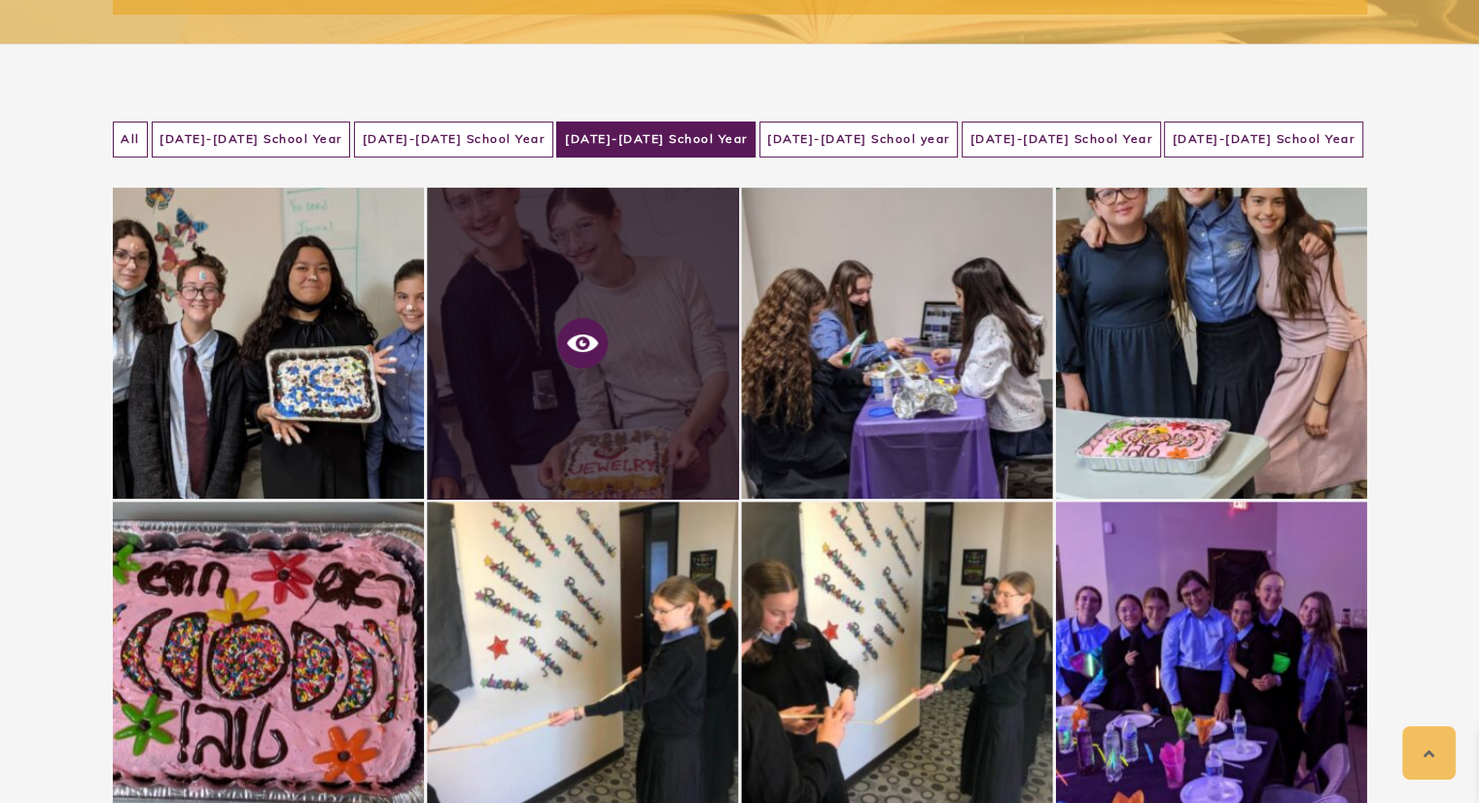
click at [605, 341] on span at bounding box center [582, 343] width 51 height 51
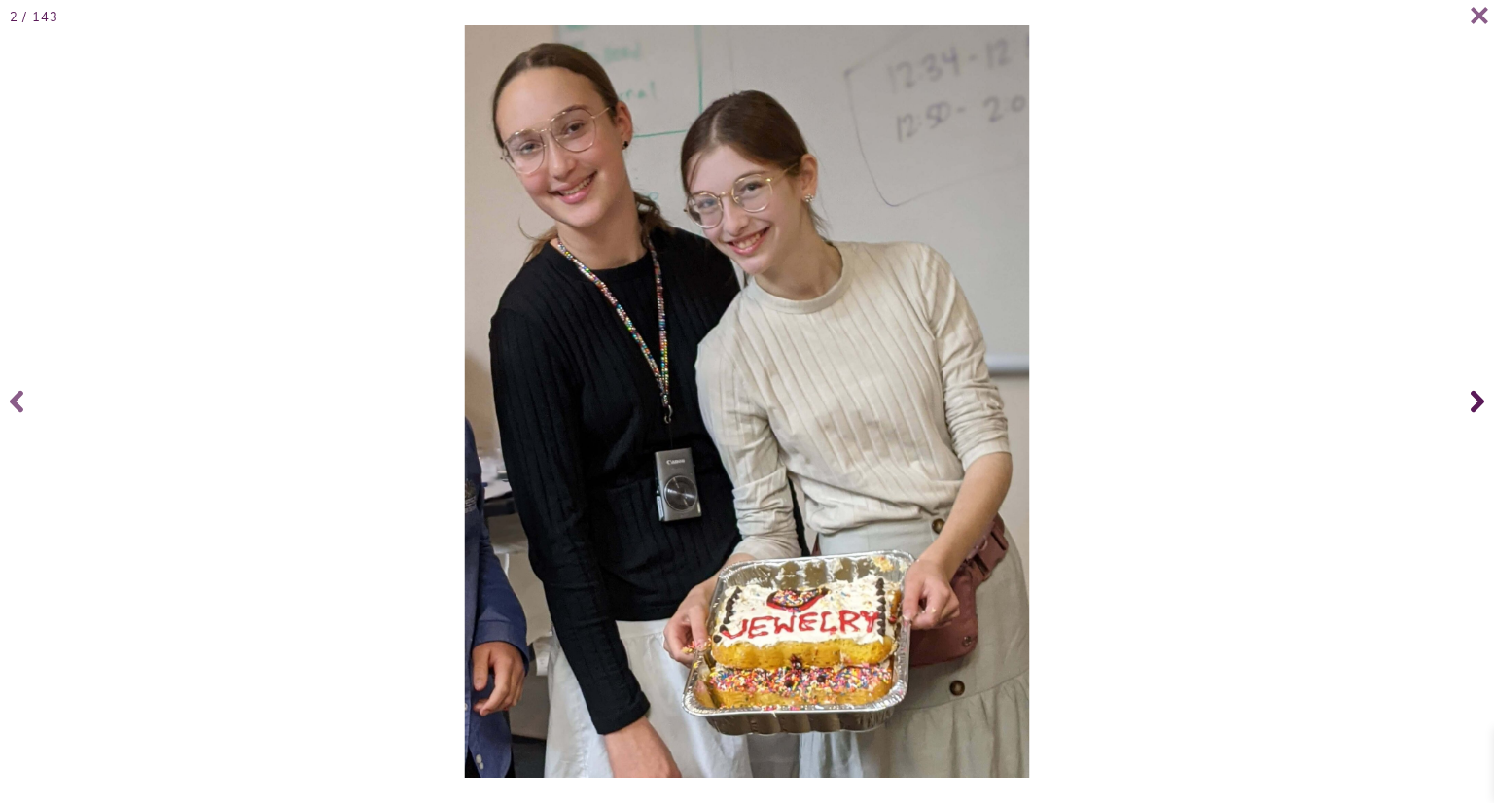
click at [1463, 408] on span at bounding box center [1474, 402] width 39 height 78
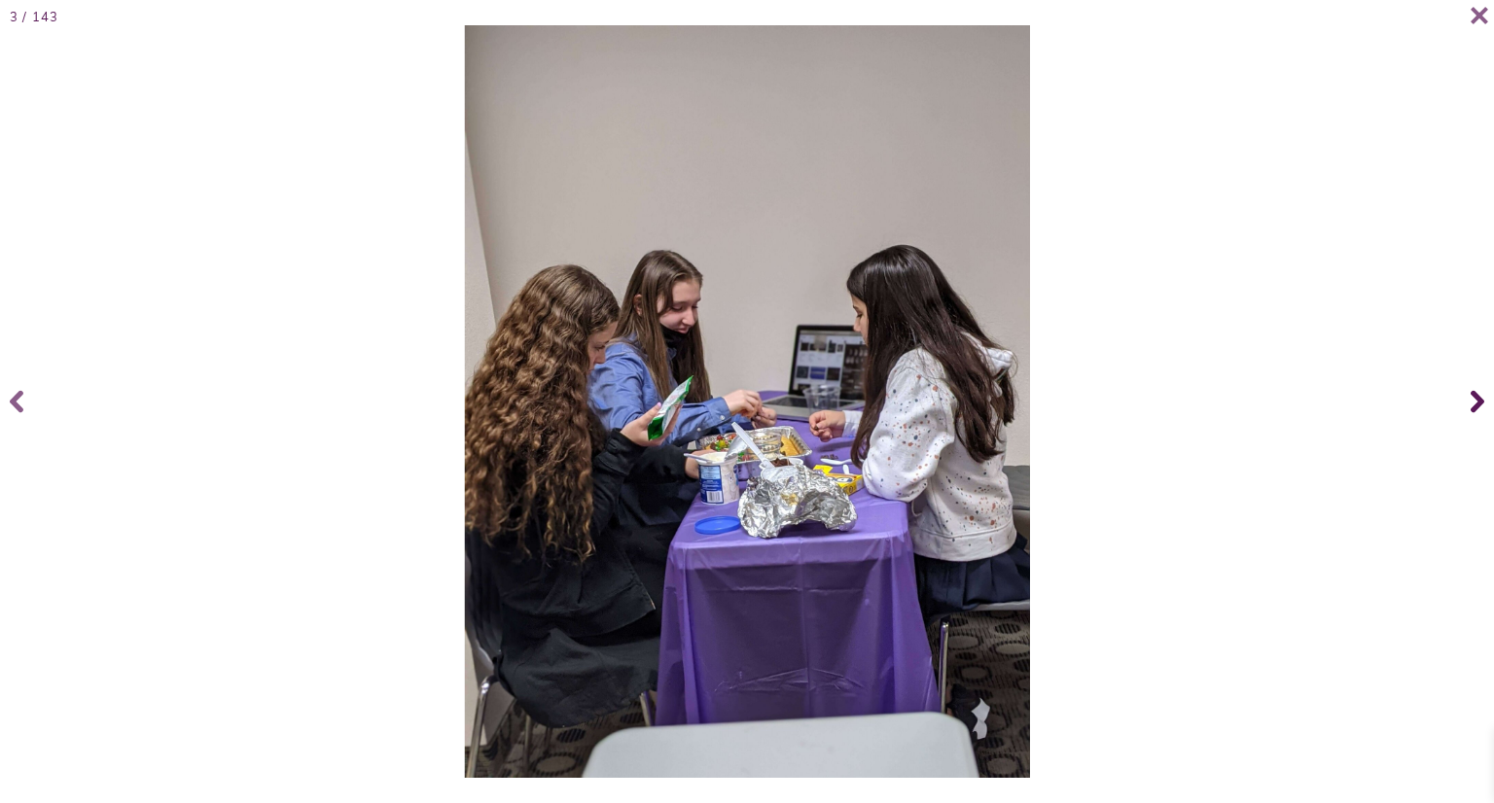
click at [1463, 408] on span at bounding box center [1474, 402] width 39 height 78
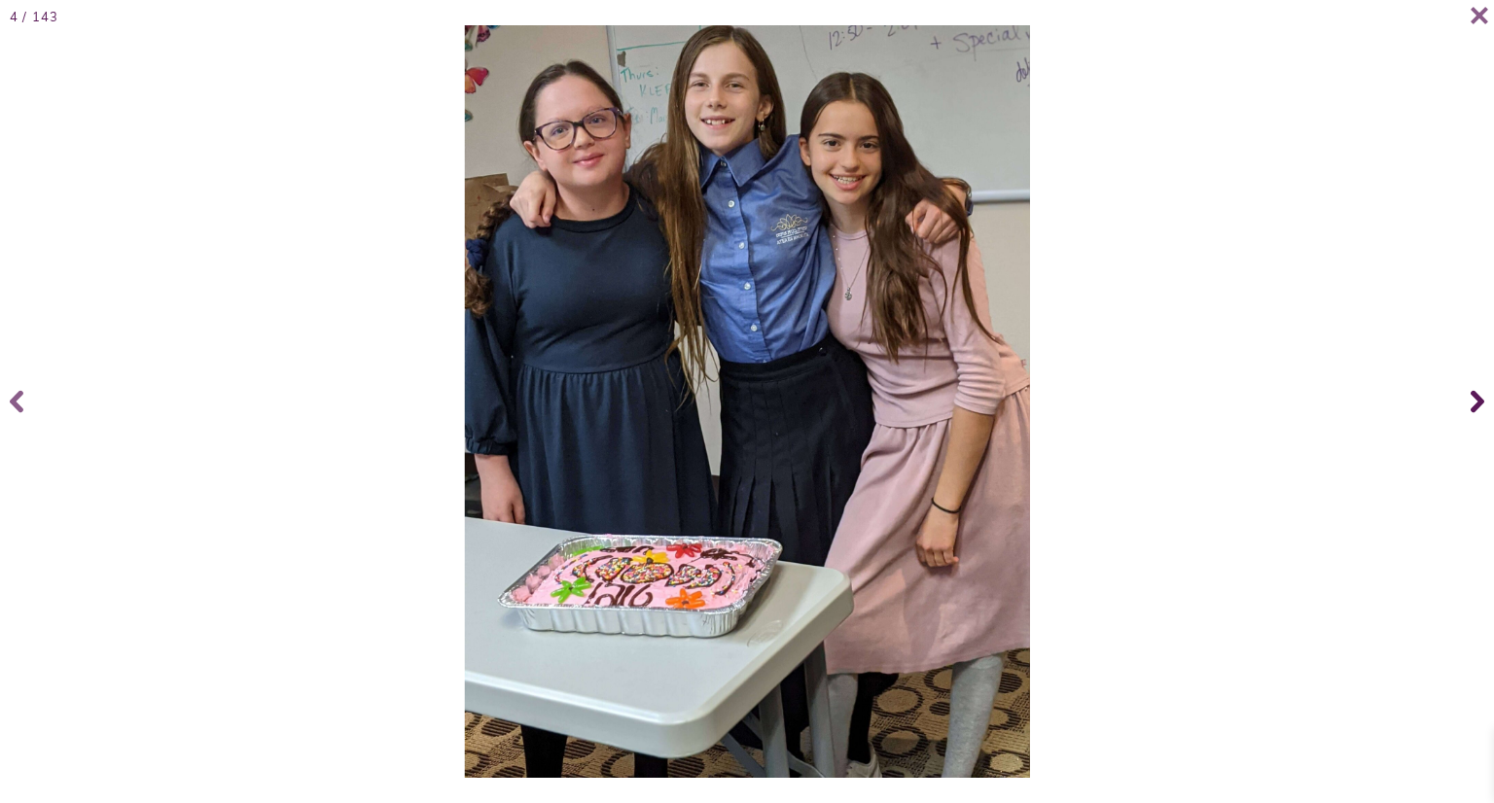
click at [1463, 408] on span at bounding box center [1474, 402] width 39 height 78
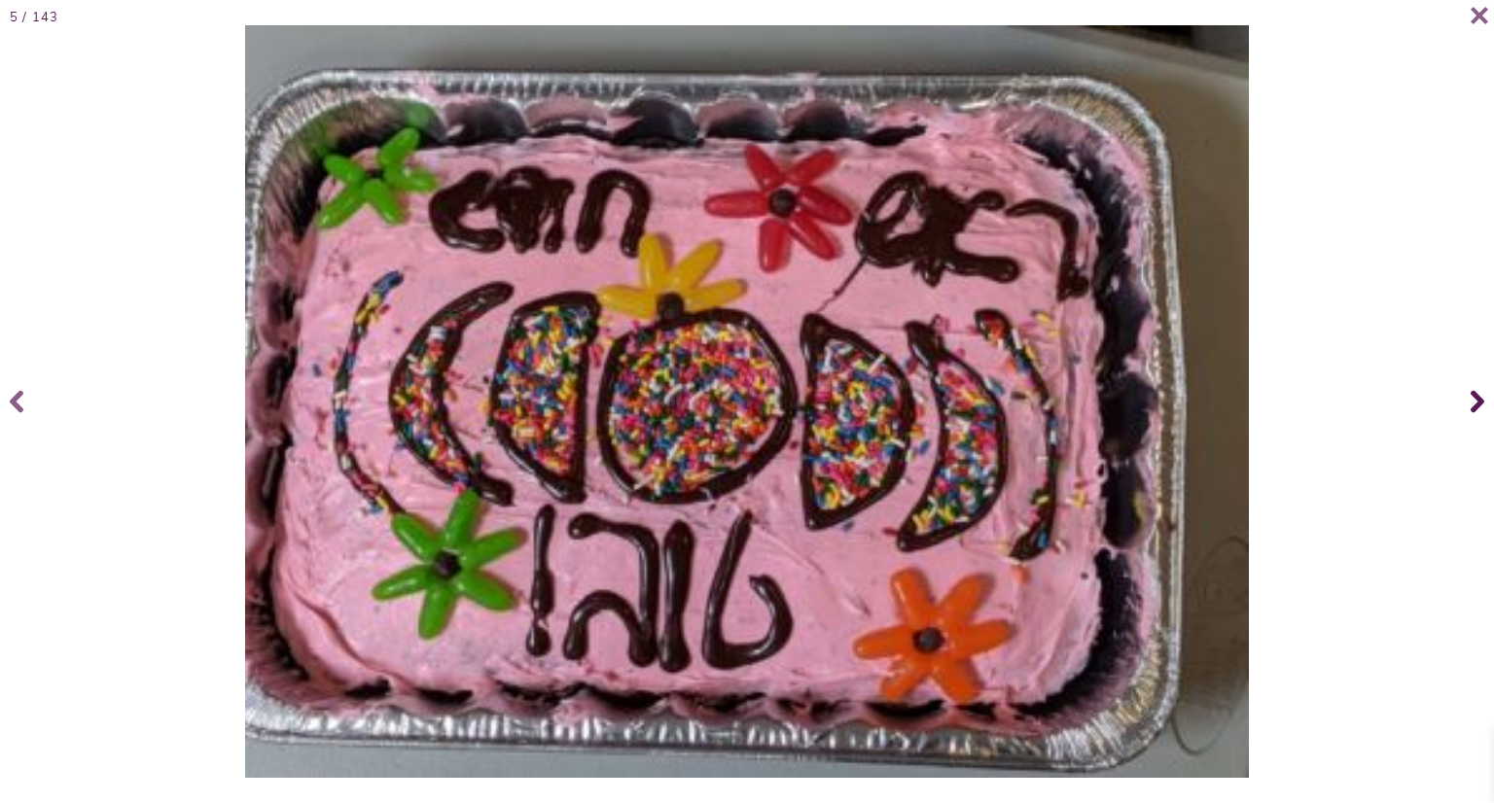
click at [1463, 408] on span at bounding box center [1474, 402] width 39 height 78
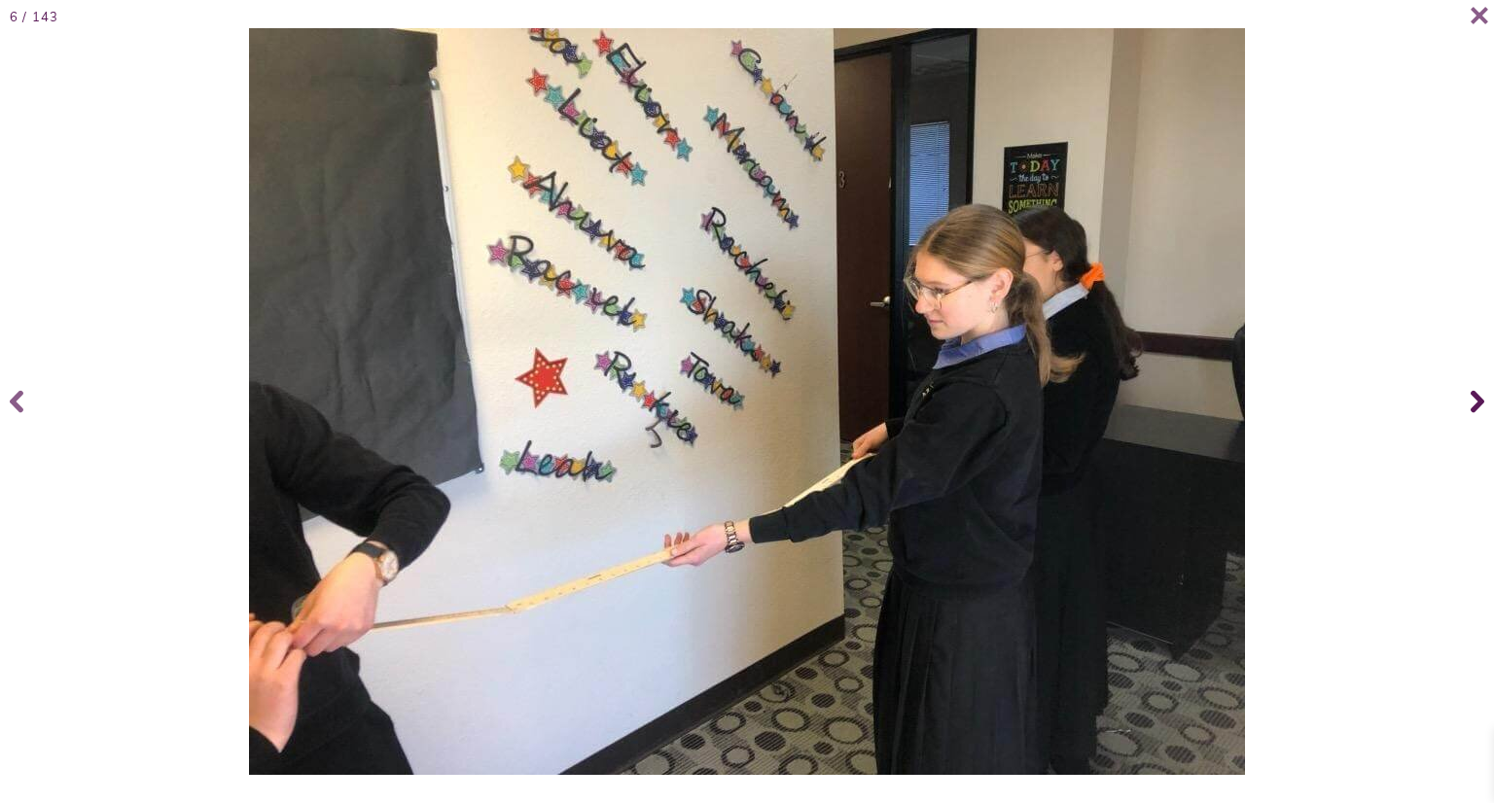
click at [1463, 408] on span at bounding box center [1474, 402] width 39 height 78
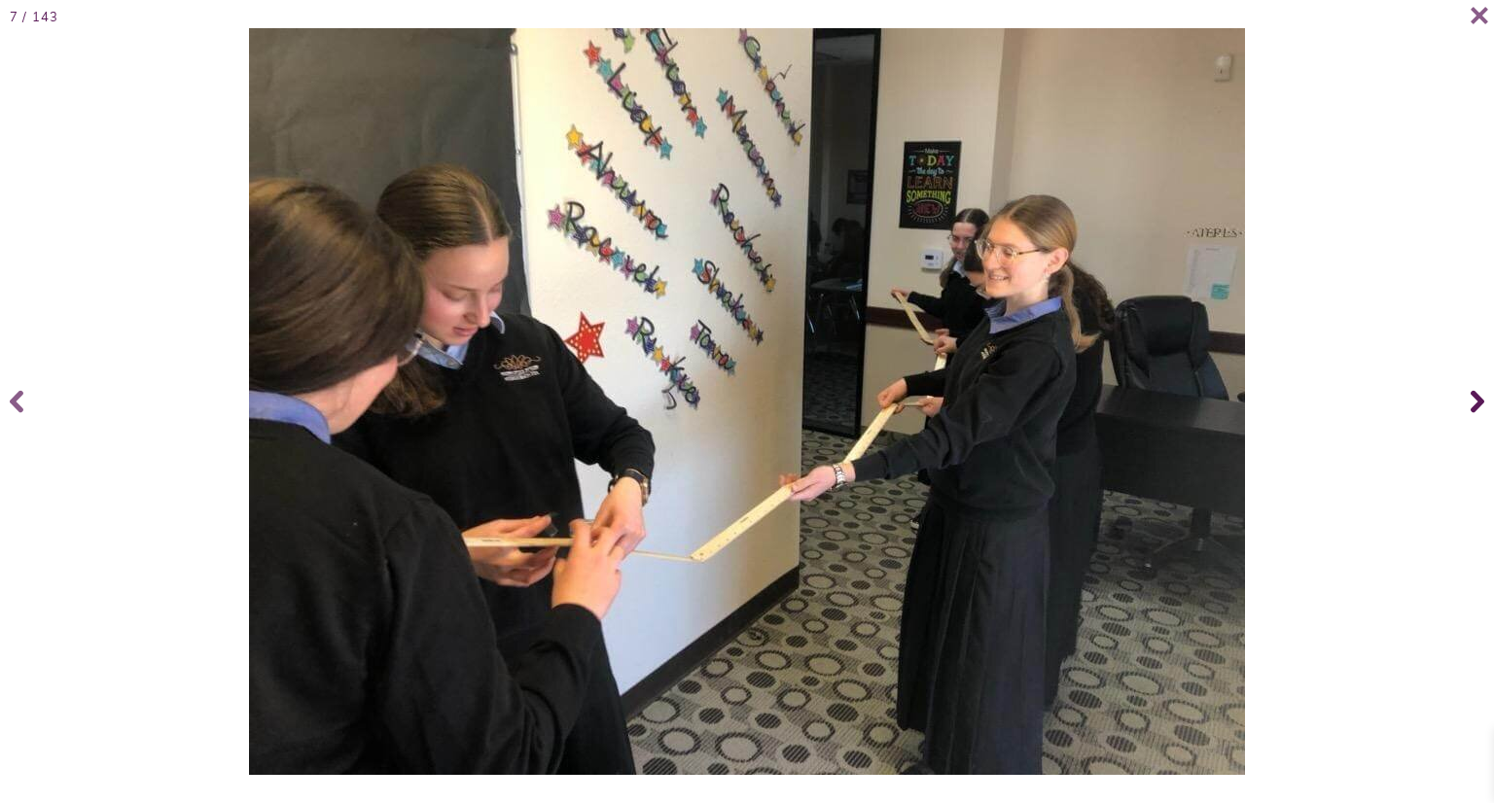
click at [1463, 408] on span at bounding box center [1474, 402] width 39 height 78
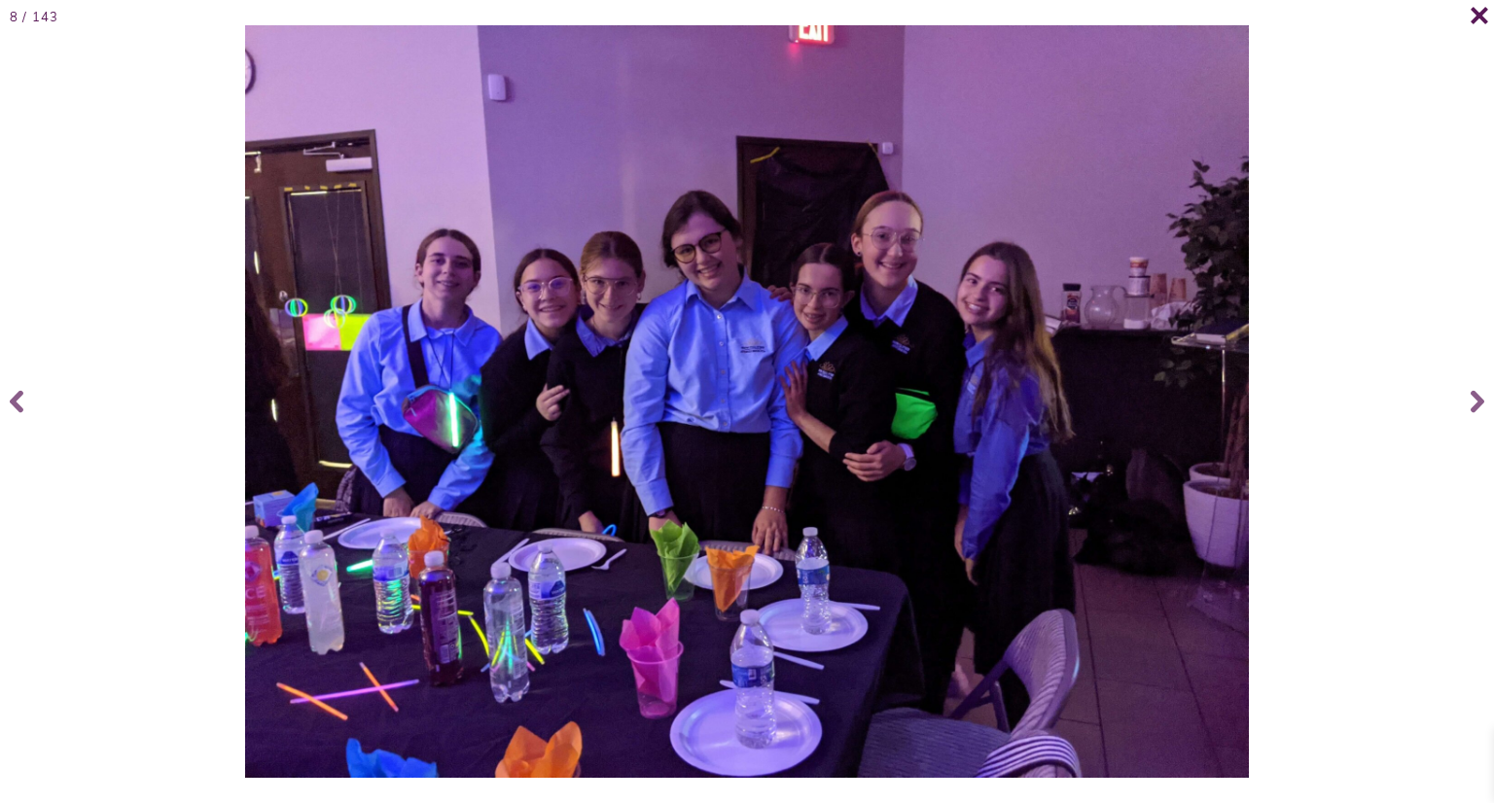
click at [1478, 16] on icon at bounding box center [1478, 15] width 19 height 19
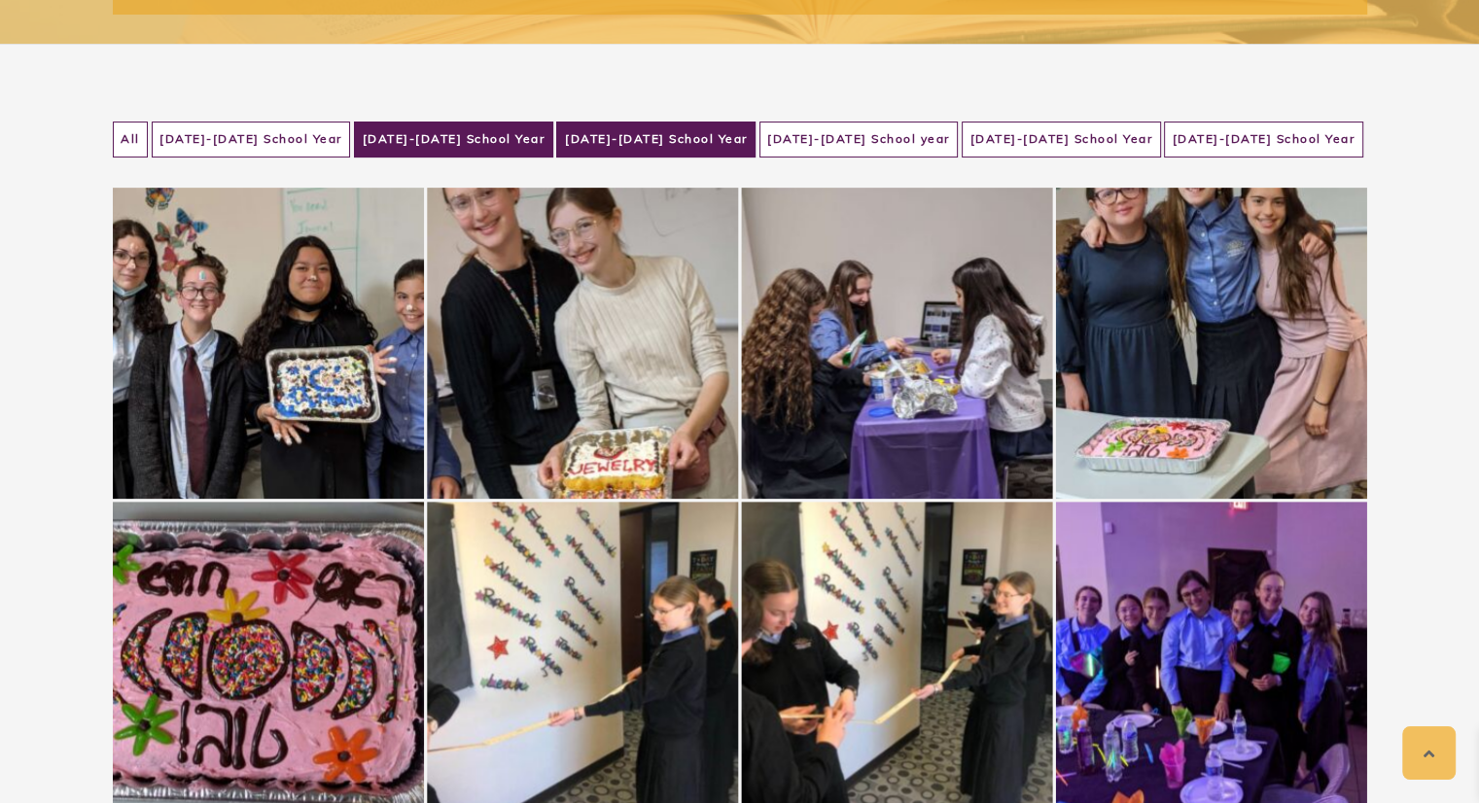
click at [508, 140] on li "[DATE]-[DATE] School Year" at bounding box center [453, 140] width 199 height 36
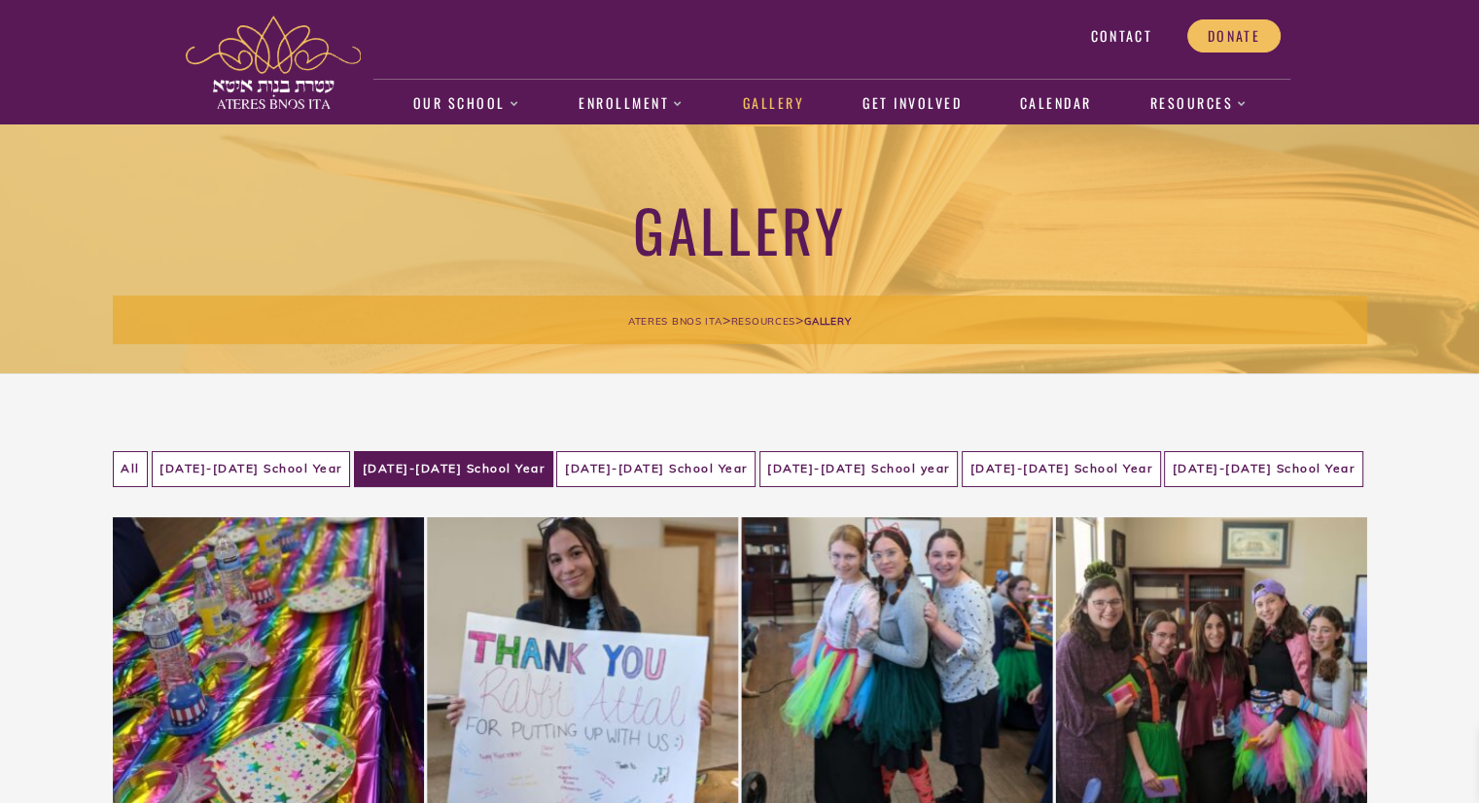
scroll to position [0, 0]
click at [887, 479] on li "[DATE]-[DATE] School year" at bounding box center [859, 469] width 199 height 36
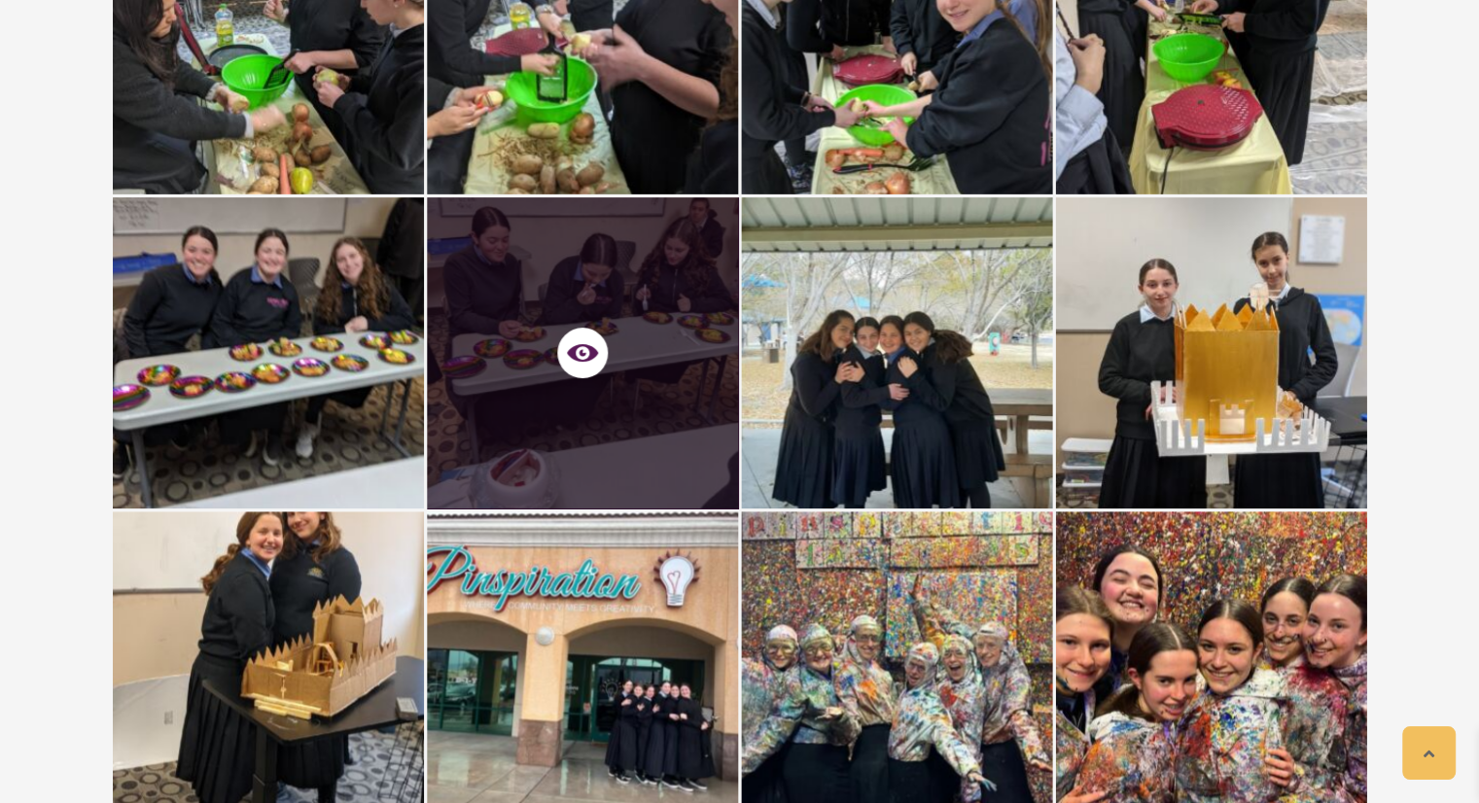
scroll to position [2523, 0]
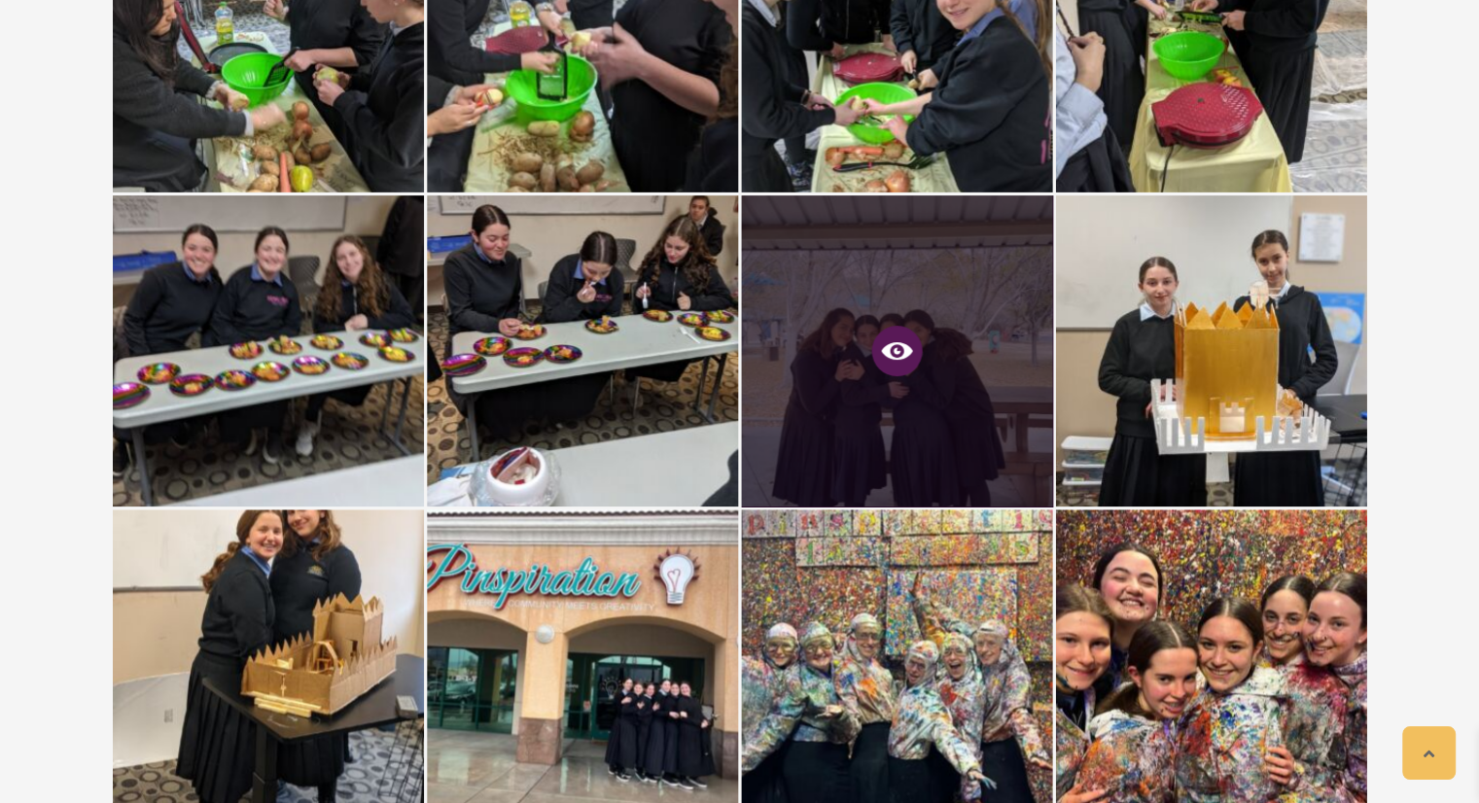
click at [895, 364] on icon at bounding box center [896, 351] width 31 height 31
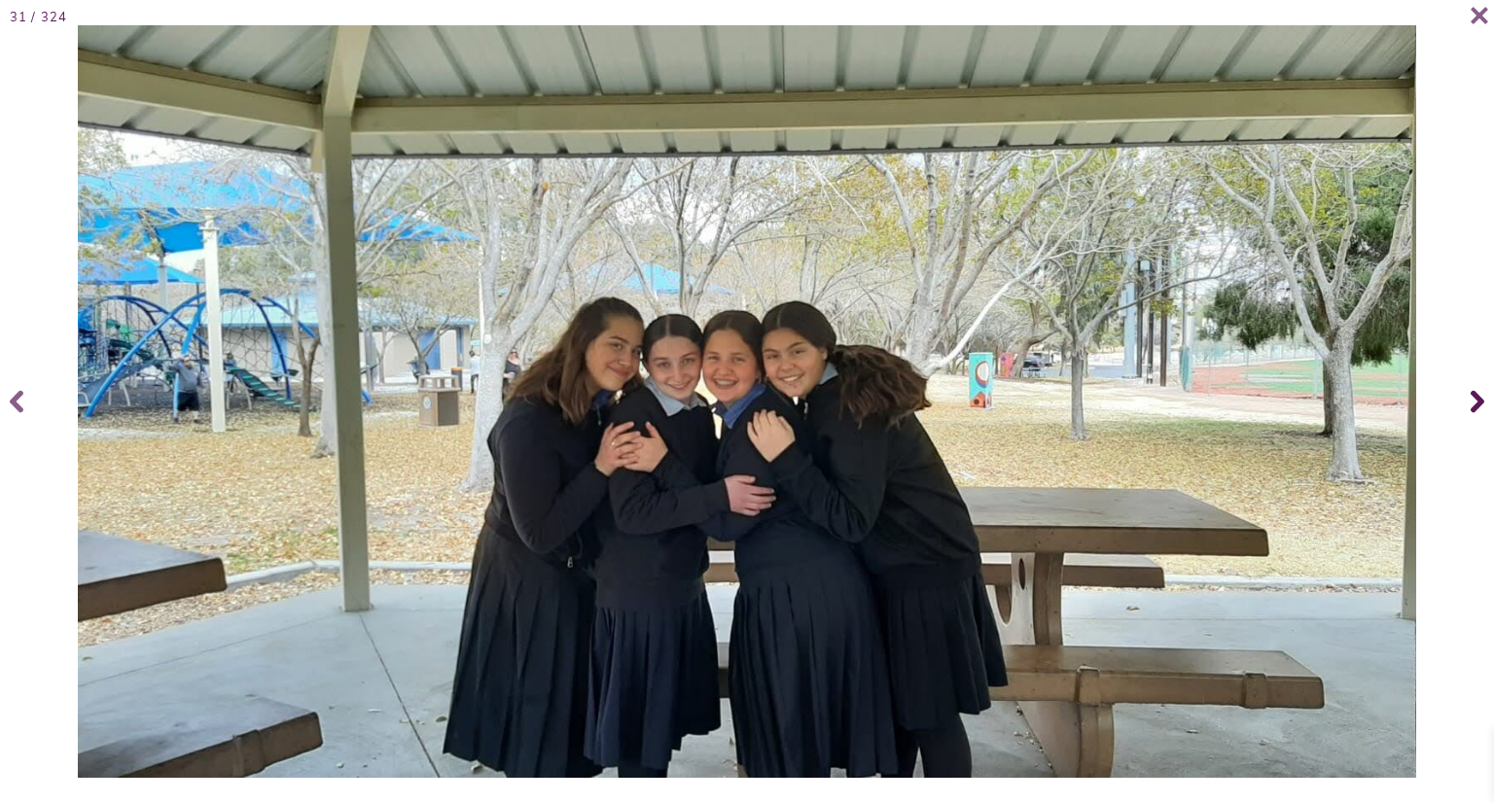
click at [1478, 404] on icon at bounding box center [1477, 402] width 14 height 78
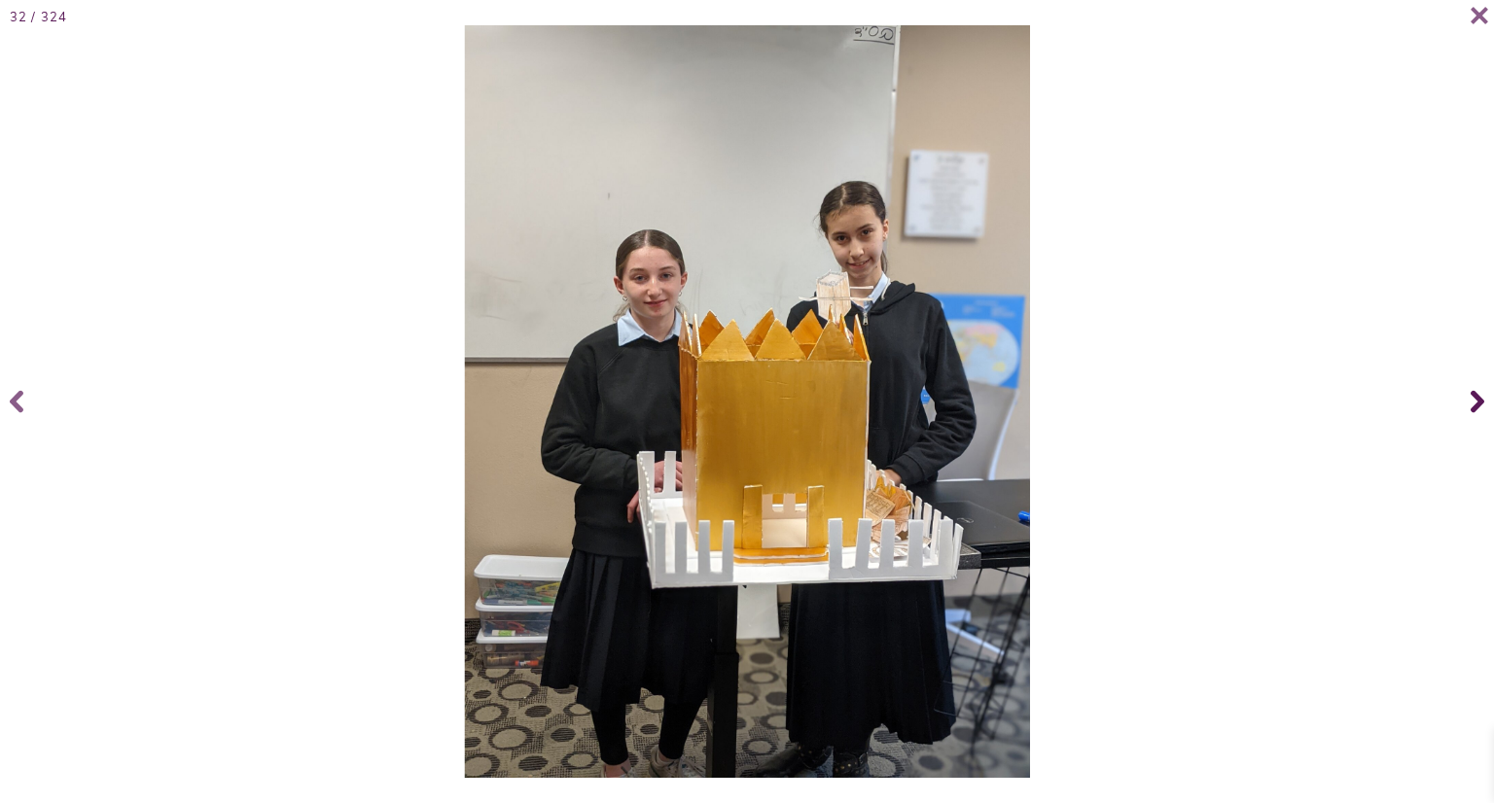
click at [1478, 404] on icon at bounding box center [1477, 402] width 14 height 78
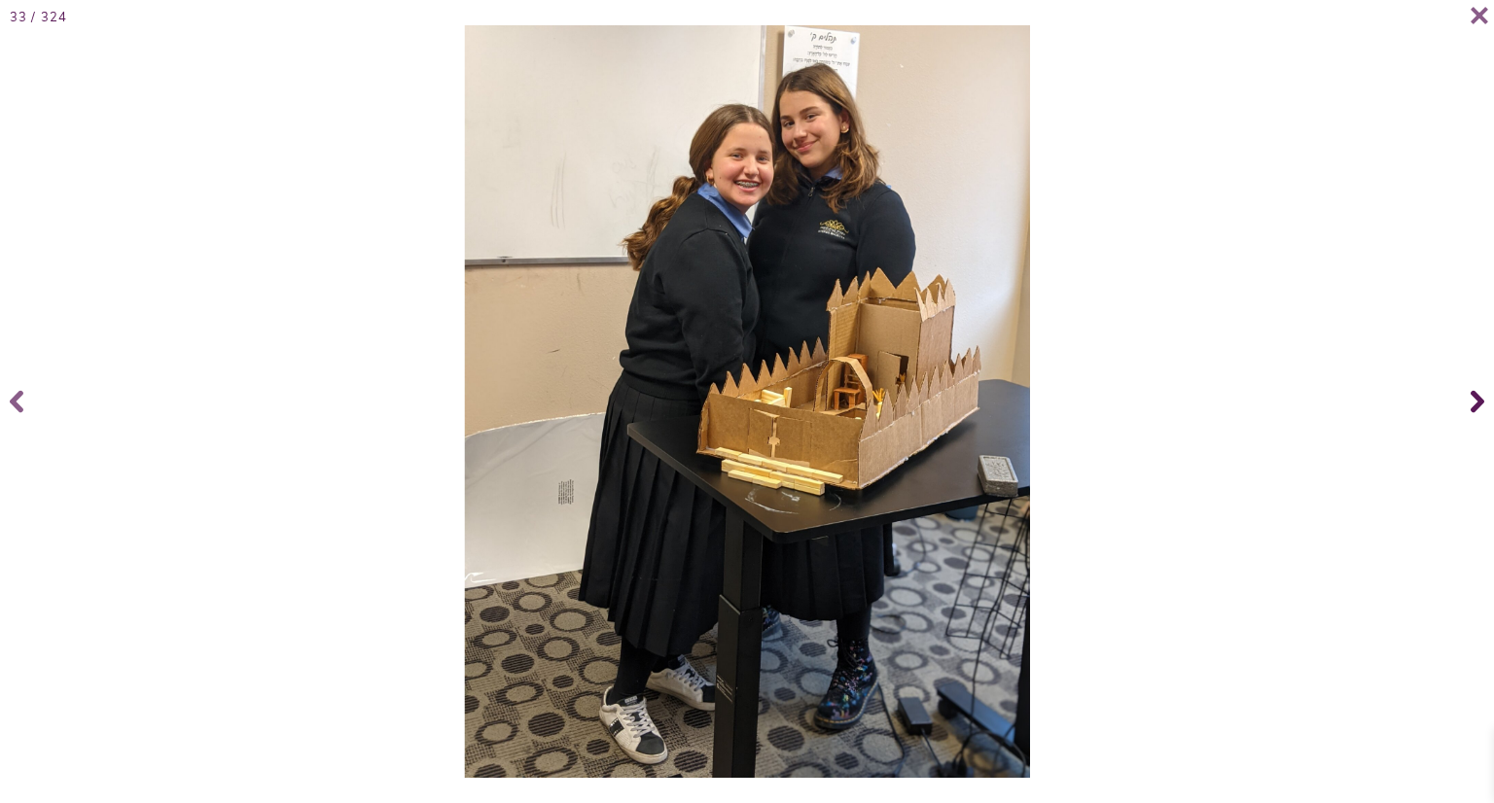
click at [1478, 404] on icon at bounding box center [1477, 402] width 14 height 78
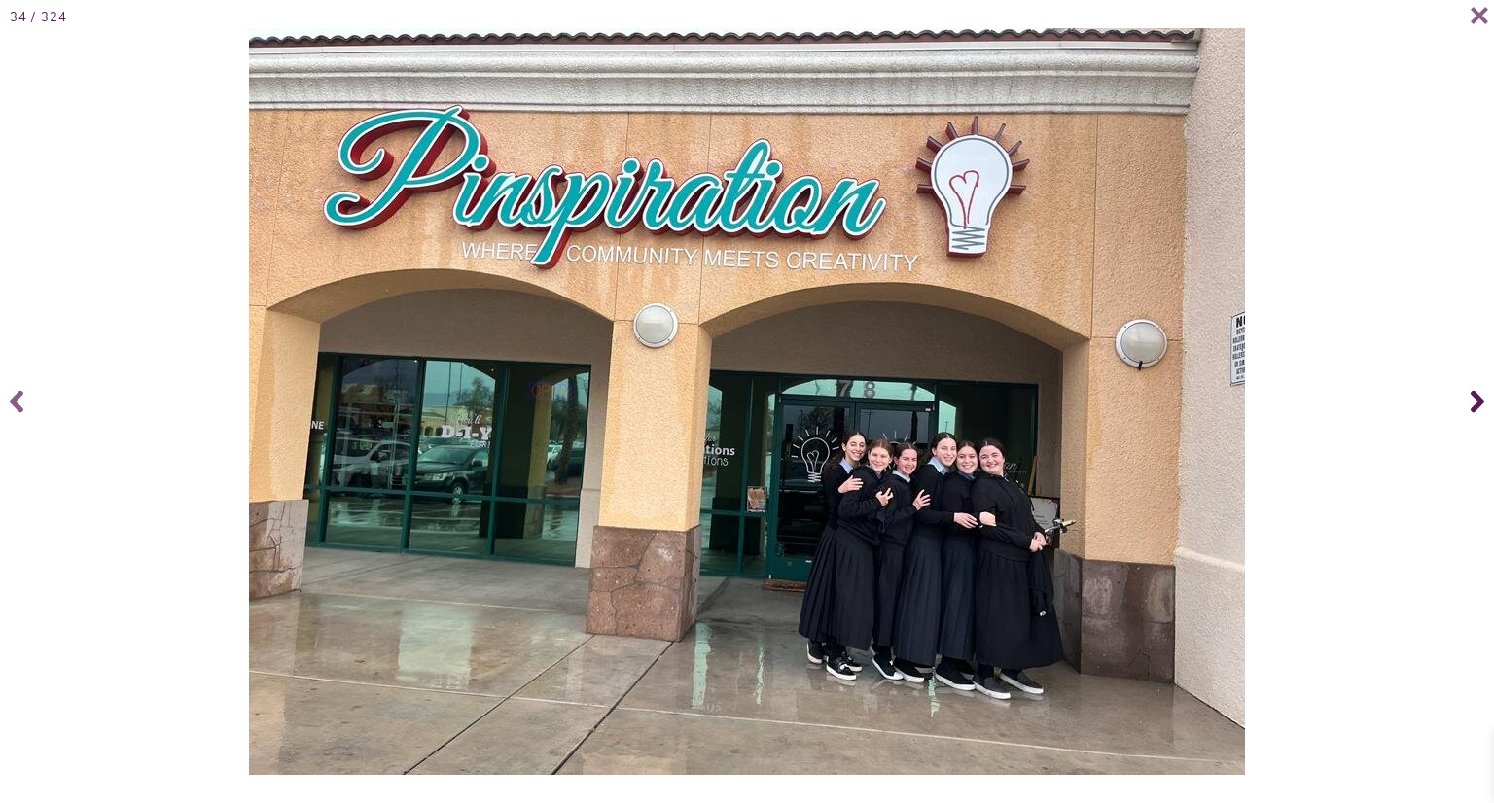
click at [1478, 404] on icon at bounding box center [1477, 402] width 14 height 78
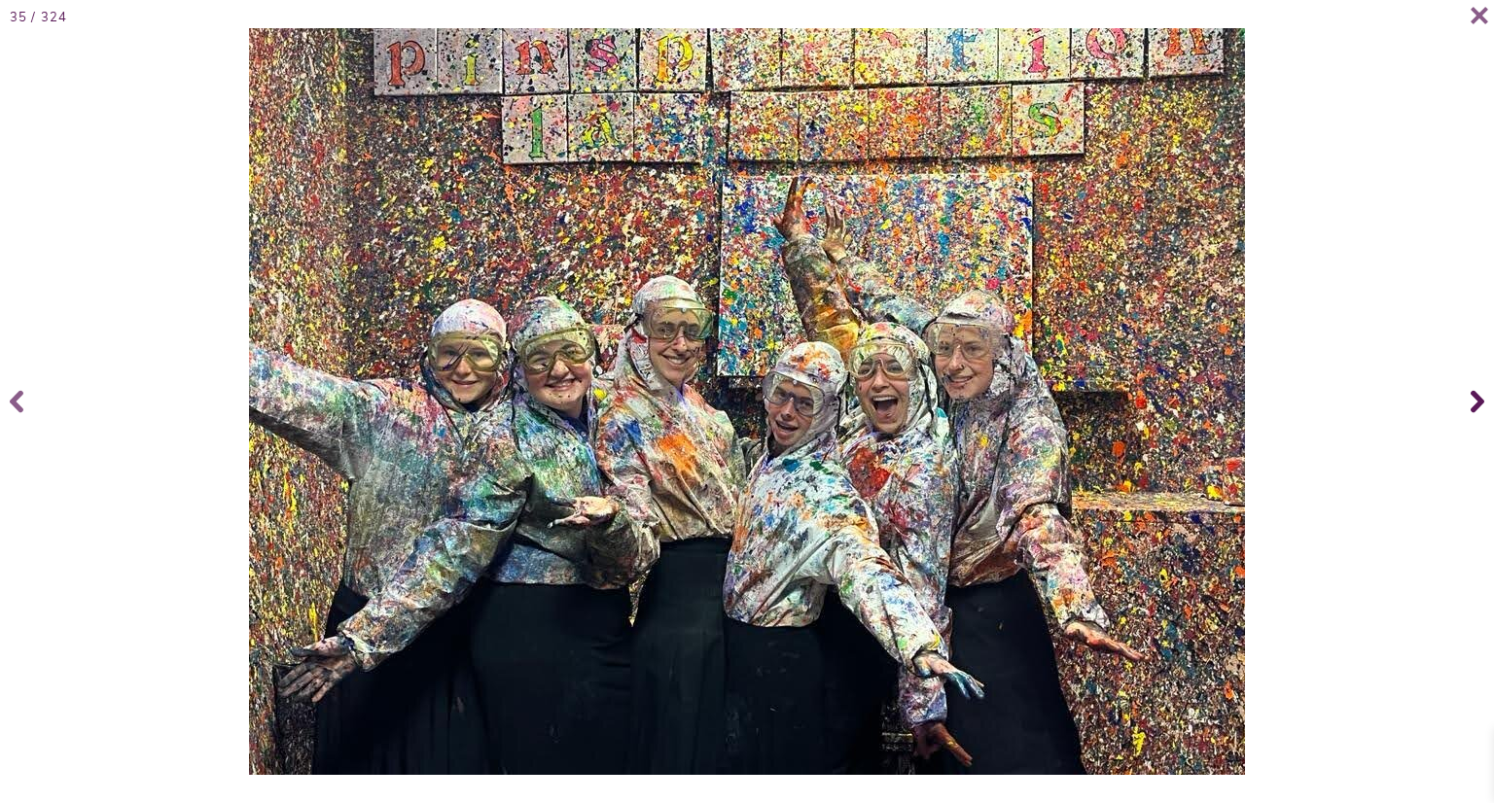
click at [1478, 404] on icon at bounding box center [1477, 402] width 14 height 78
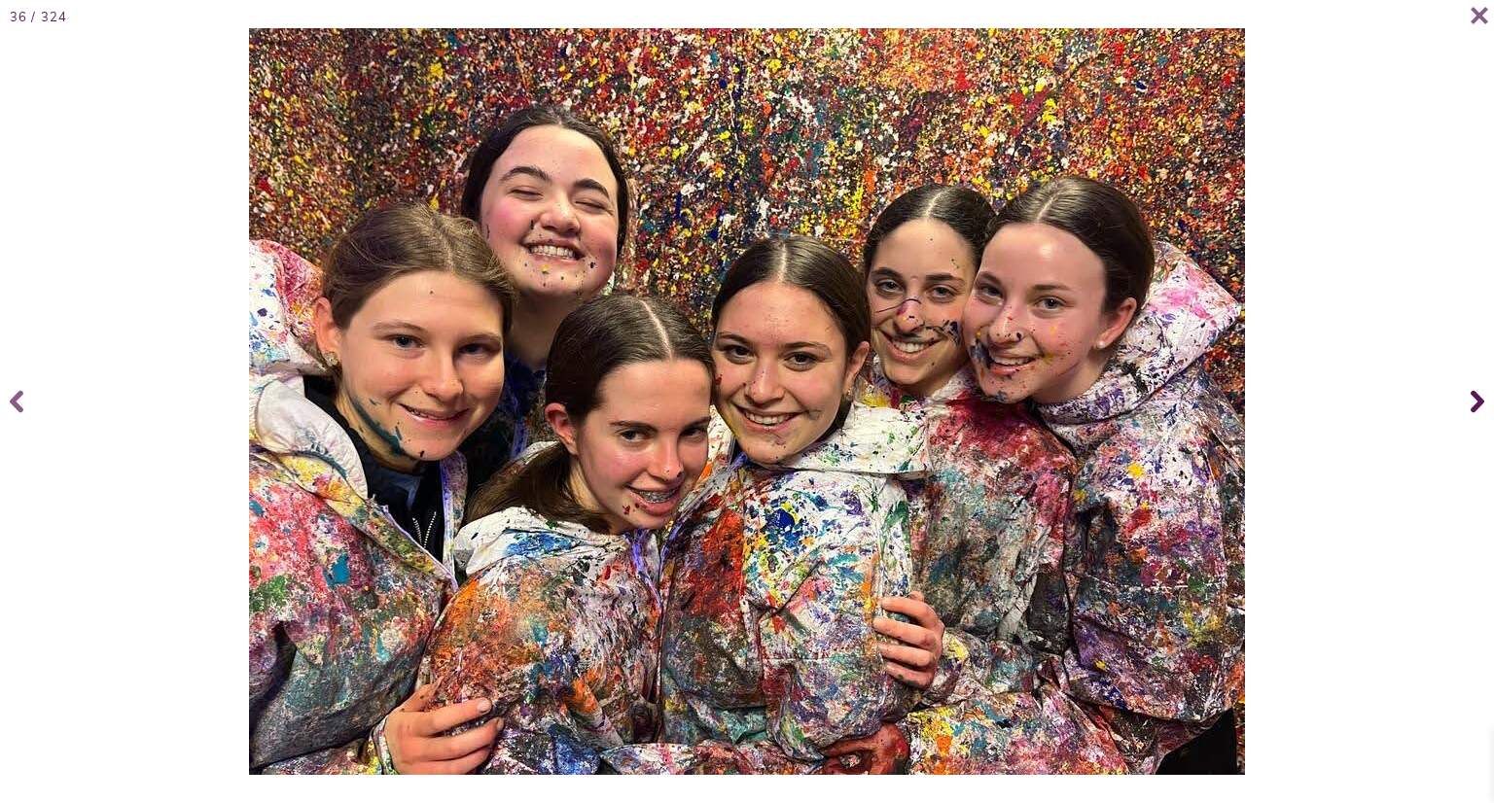
click at [1478, 404] on icon at bounding box center [1477, 402] width 14 height 78
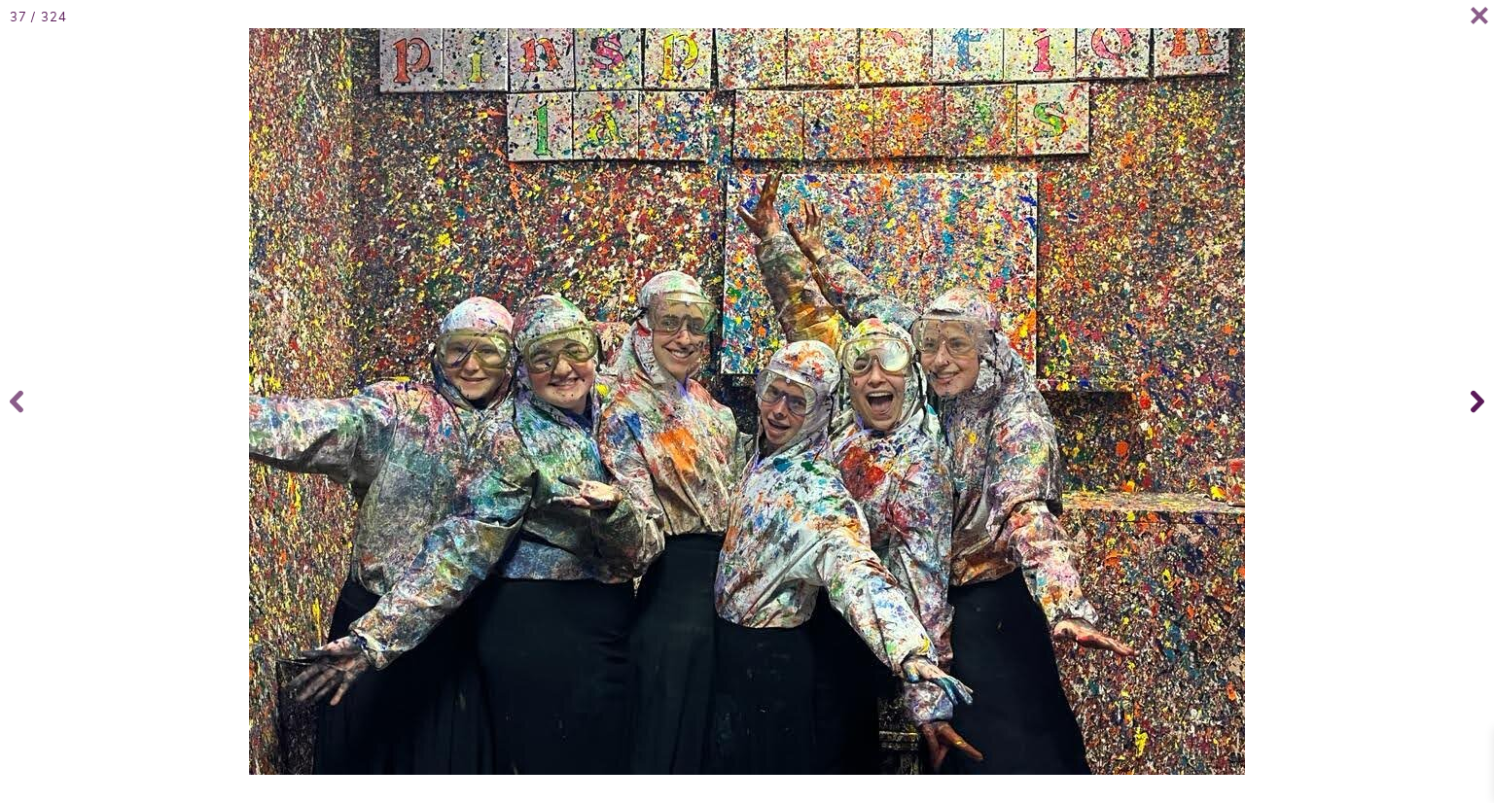
click at [1478, 404] on icon at bounding box center [1477, 402] width 14 height 78
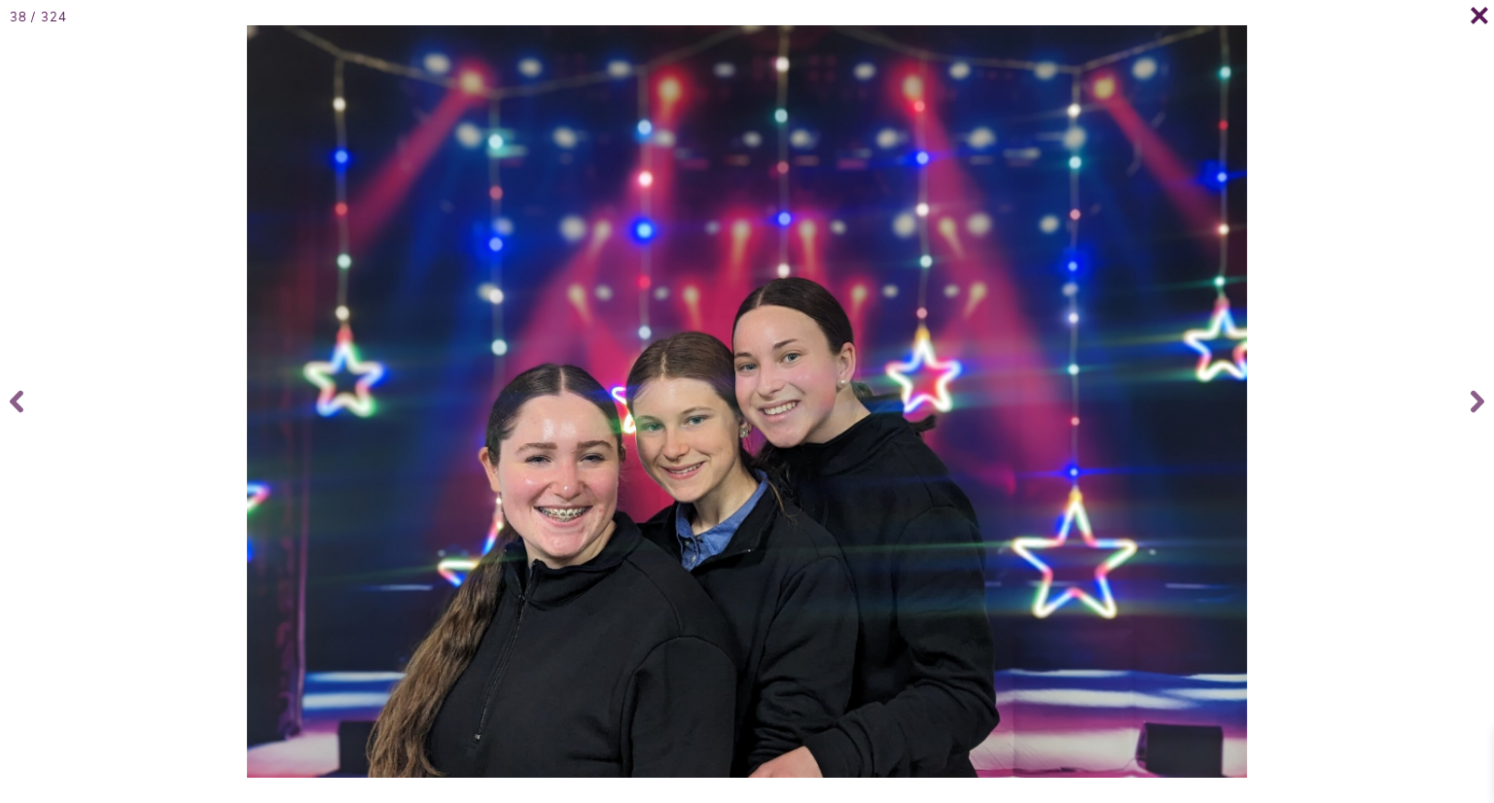
click at [1478, 28] on span at bounding box center [1469, 24] width 39 height 39
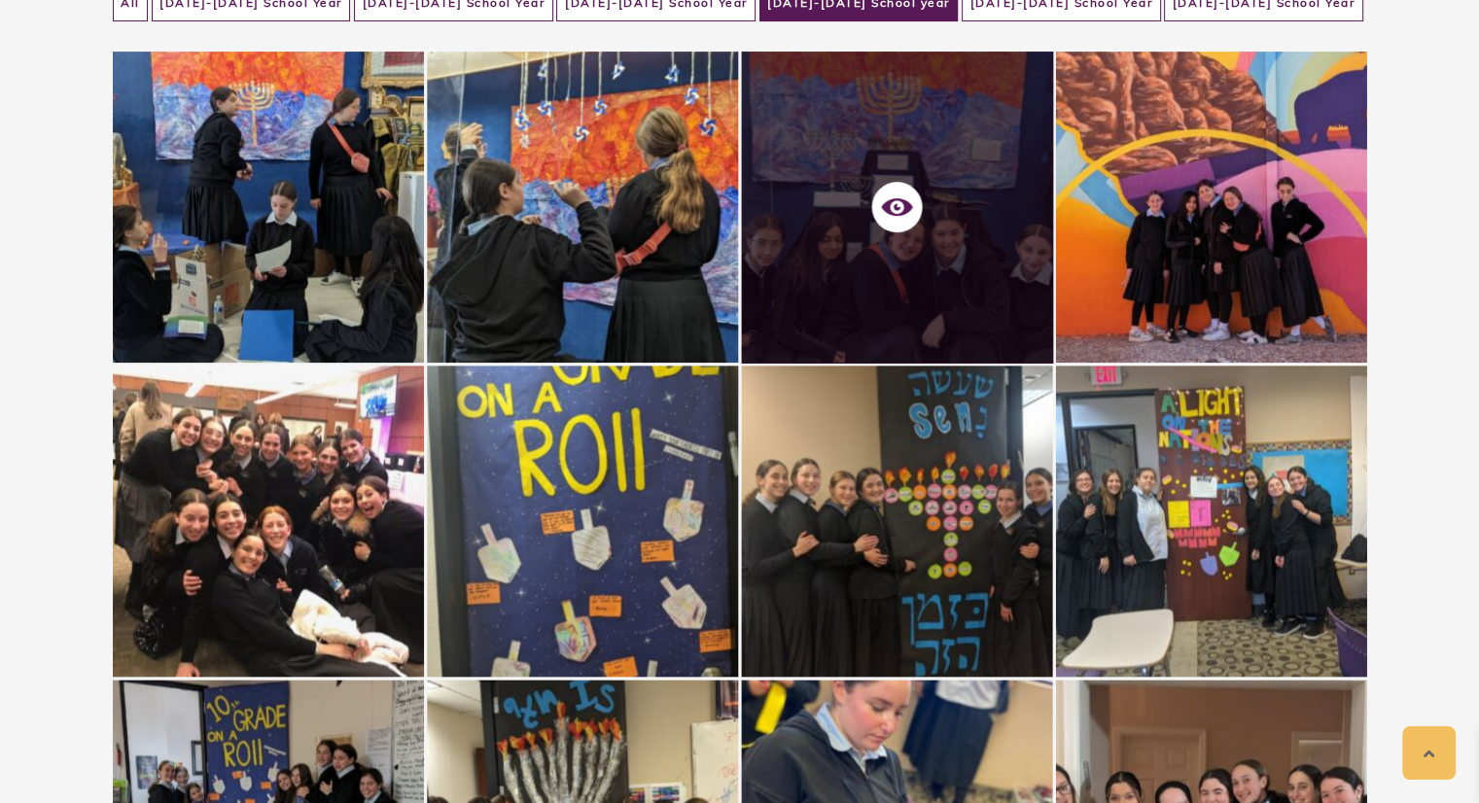
scroll to position [0, 0]
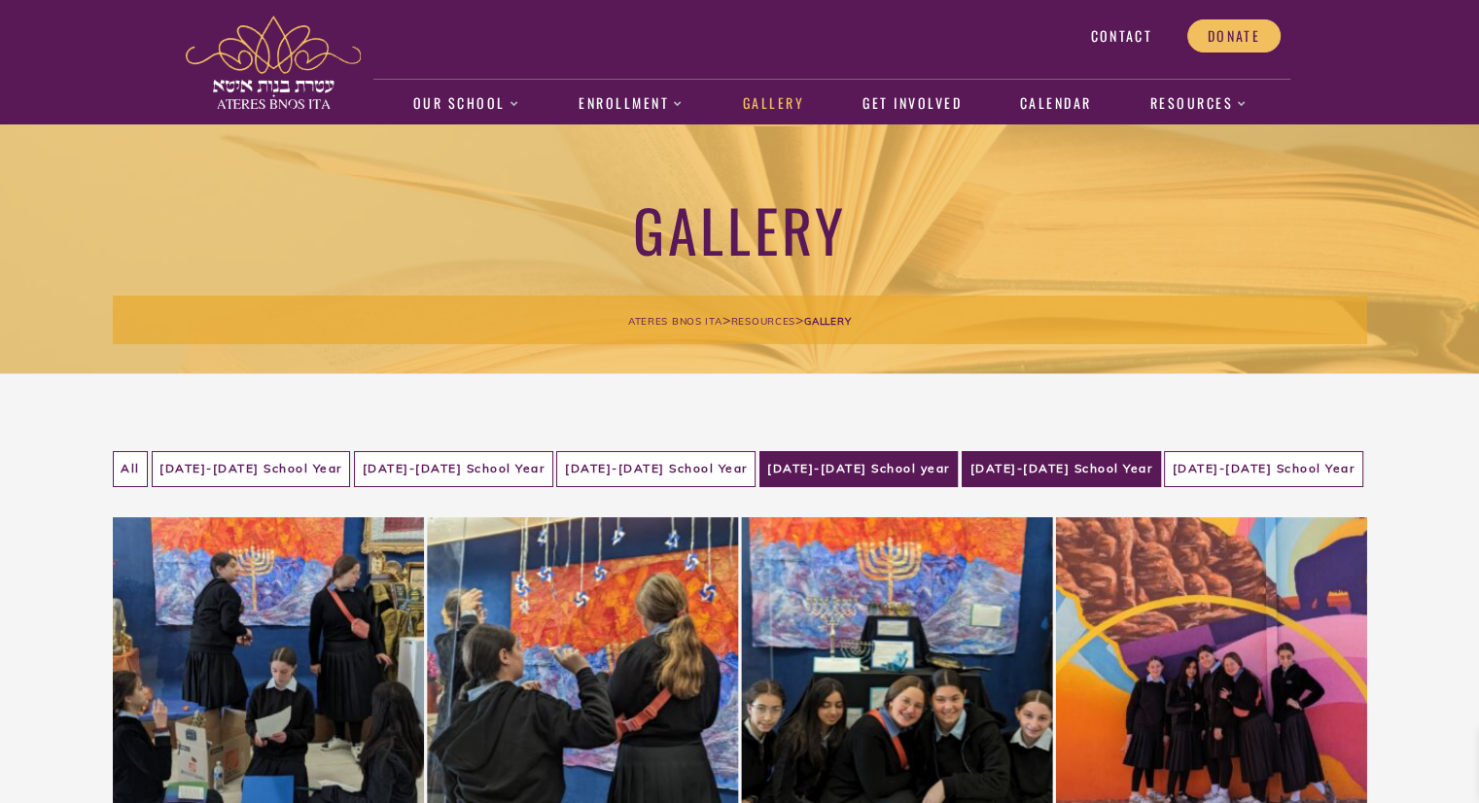
click at [1082, 468] on li "[DATE]-[DATE] School Year" at bounding box center [1061, 469] width 199 height 36
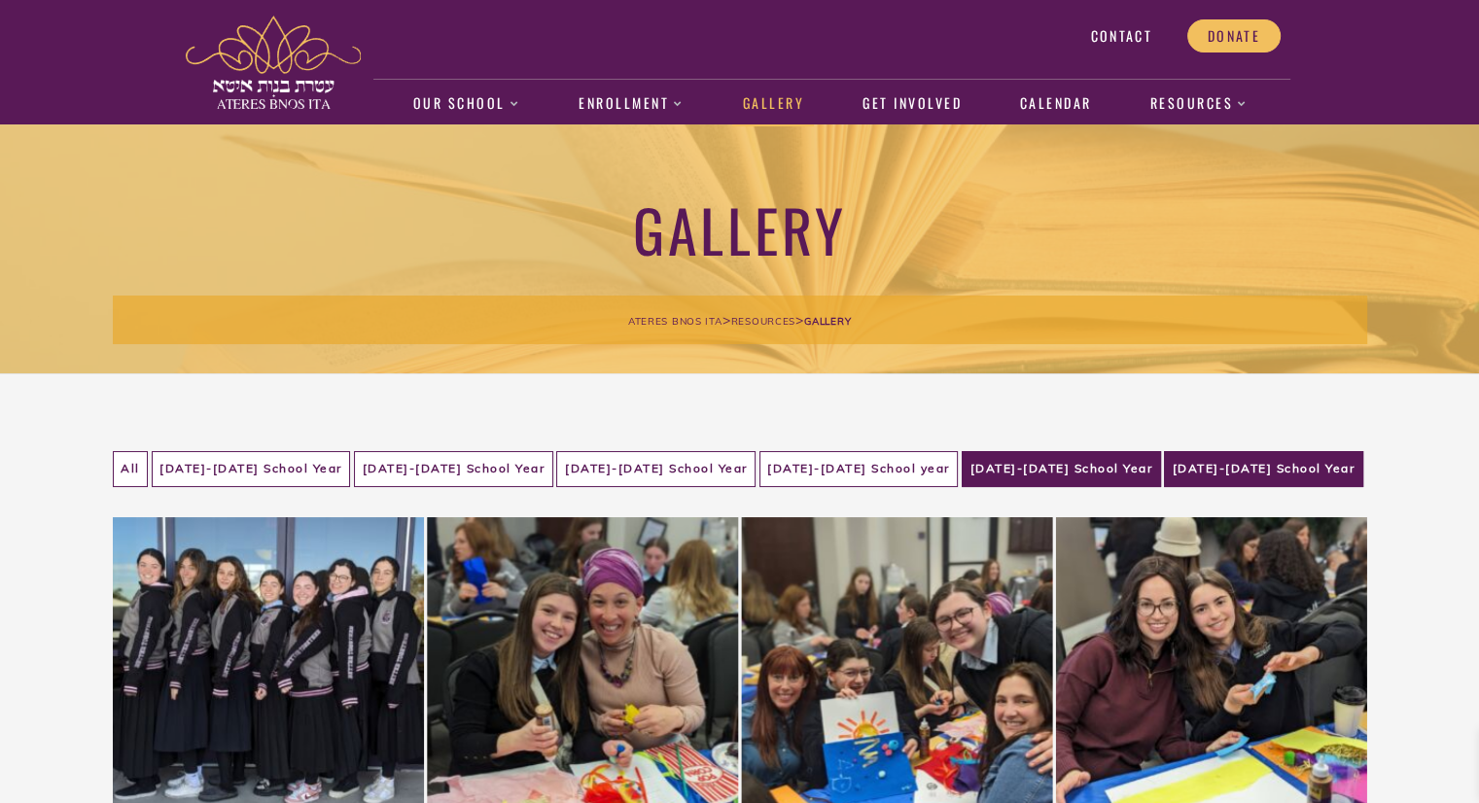
click at [1334, 458] on li "[DATE]-[DATE] School Year" at bounding box center [1263, 469] width 199 height 36
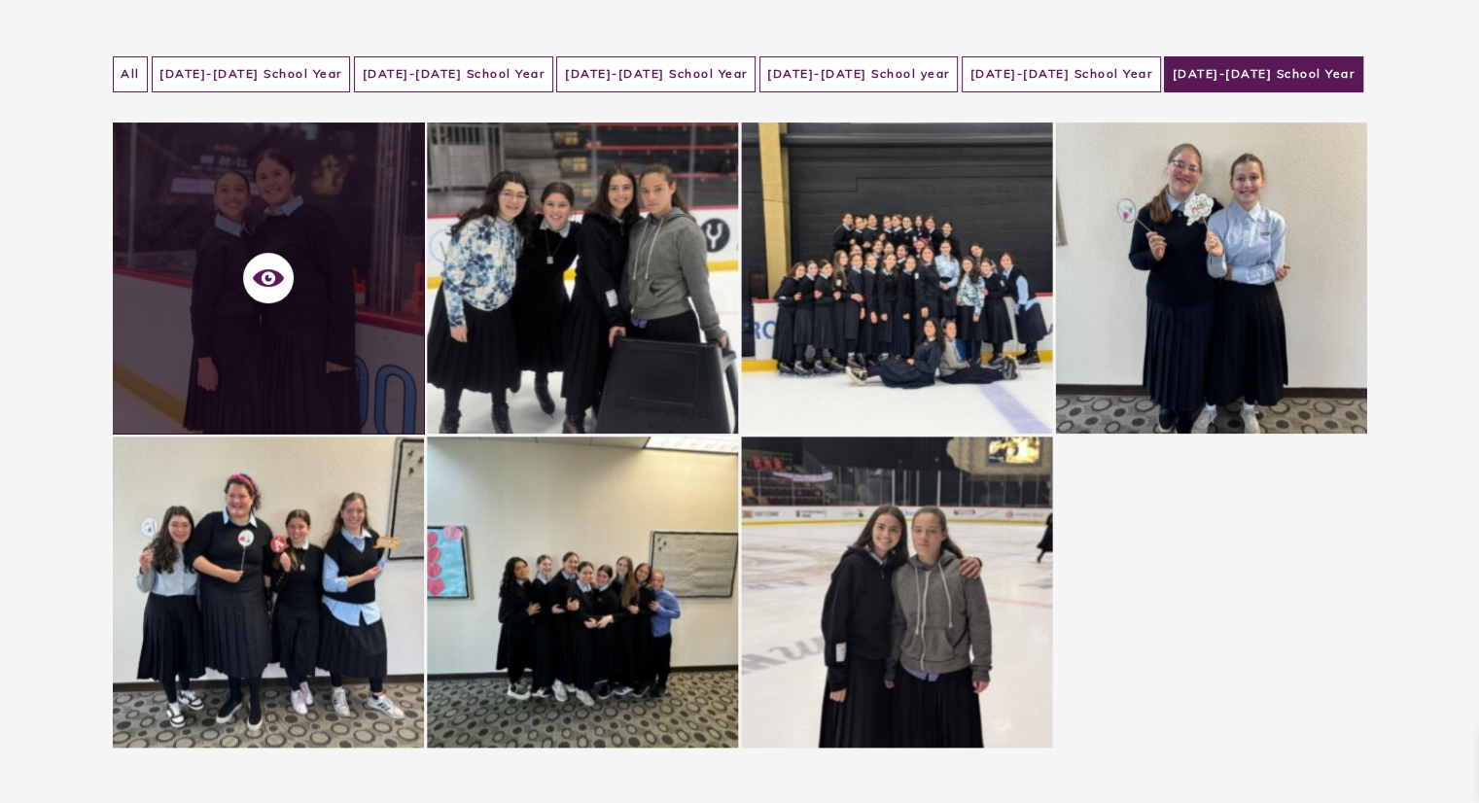
scroll to position [134, 0]
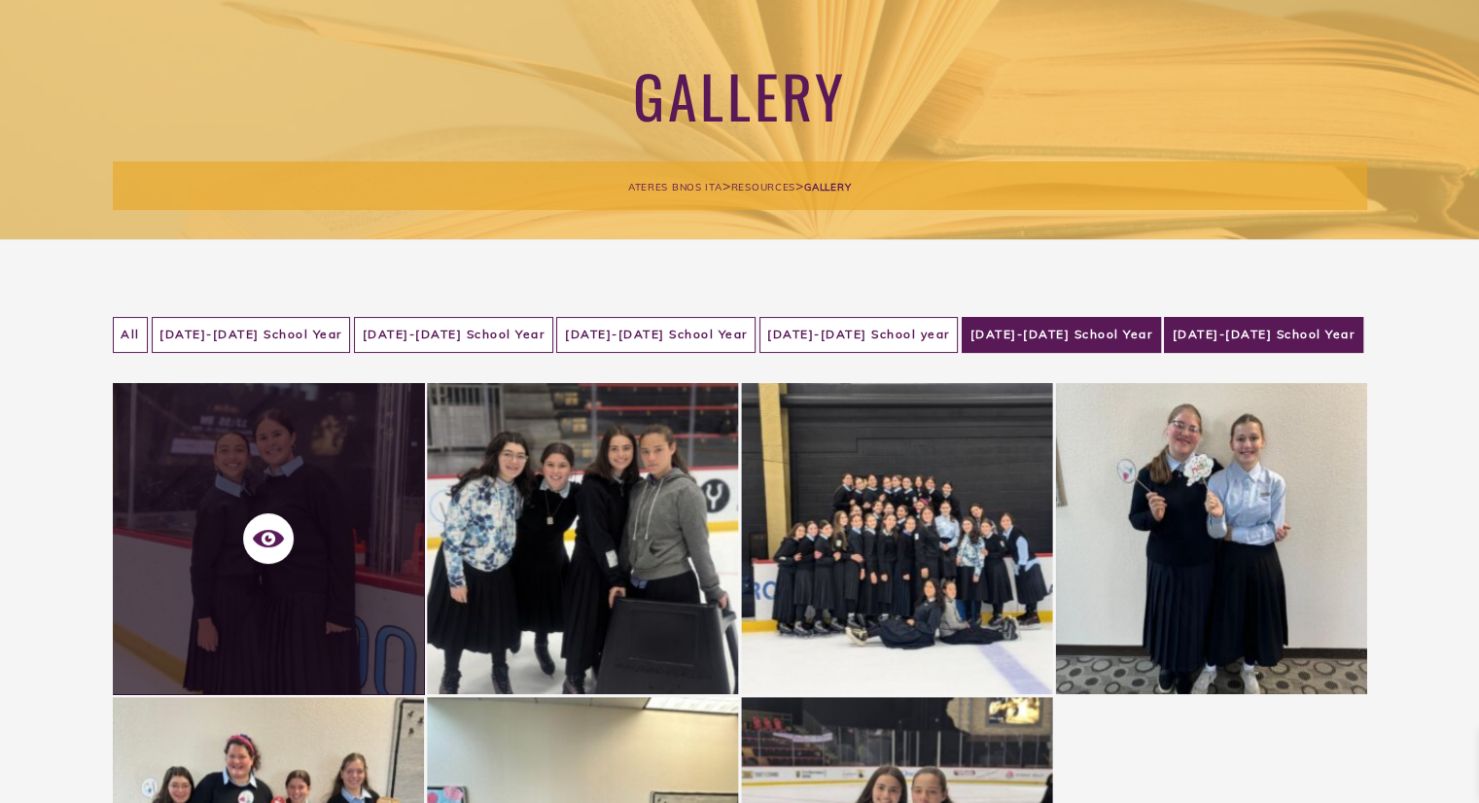
click at [1045, 346] on li "[DATE]-[DATE] School Year" at bounding box center [1061, 335] width 199 height 36
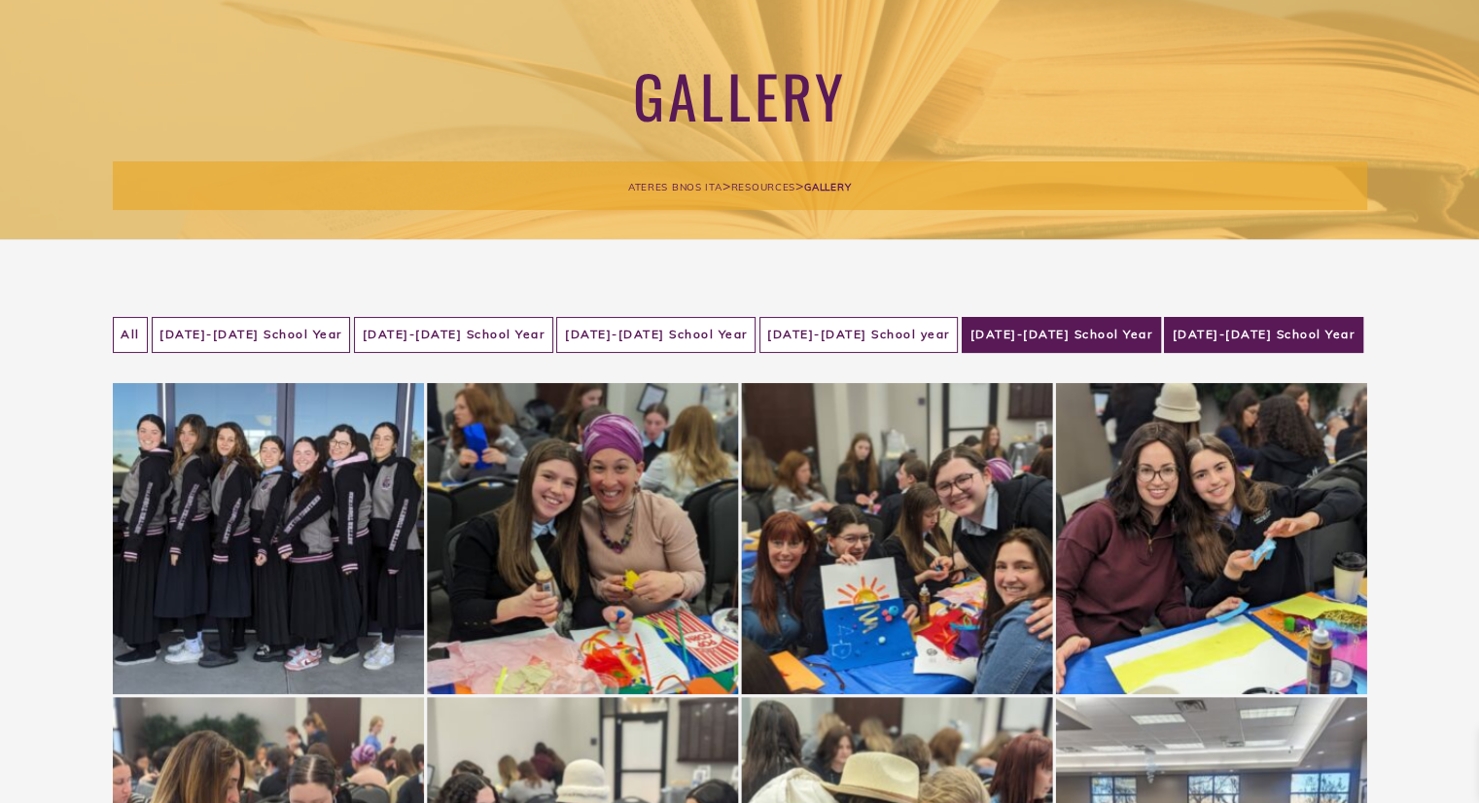
click at [1222, 342] on li "[DATE]-[DATE] School Year" at bounding box center [1263, 335] width 199 height 36
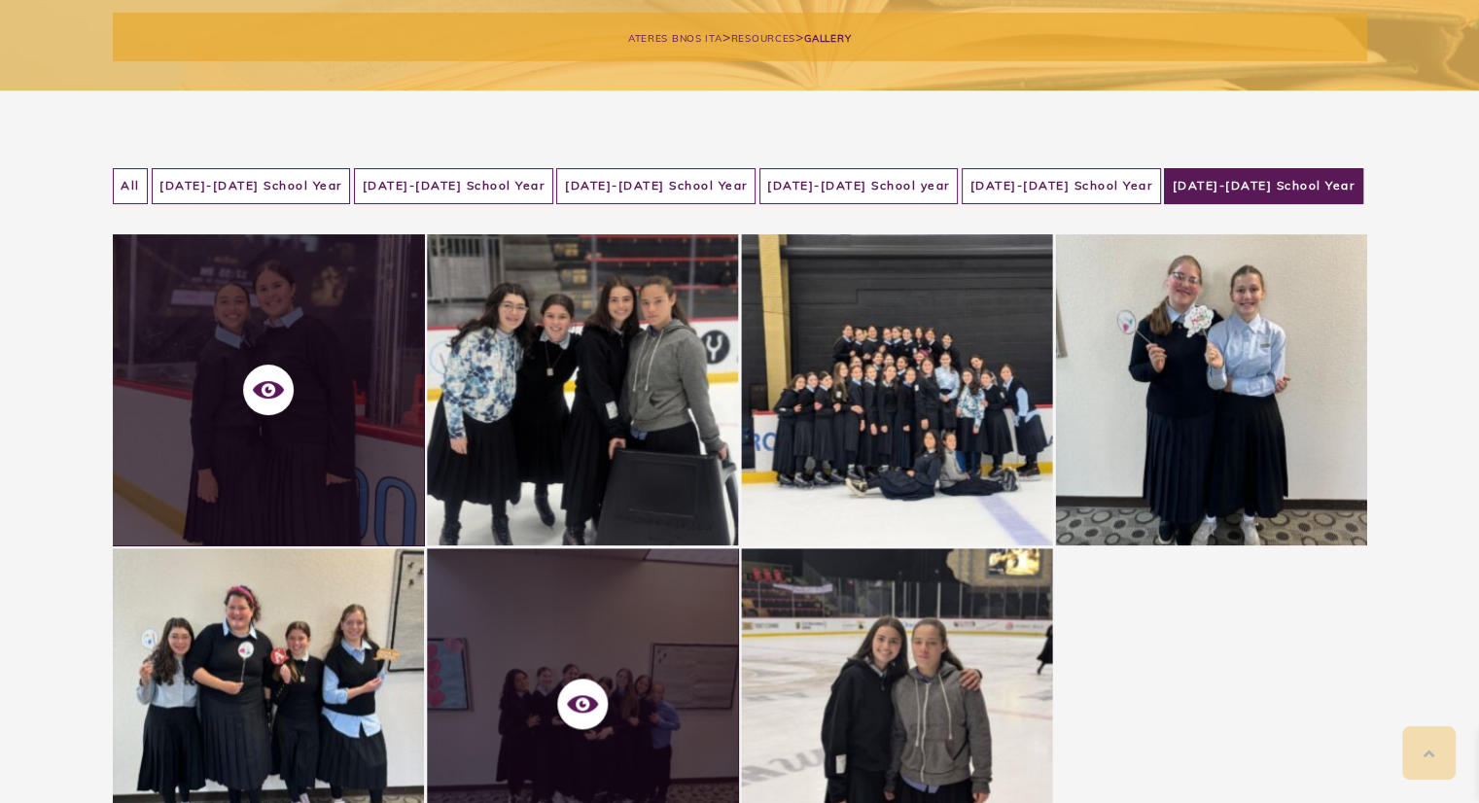
scroll to position [327, 0]
